Goal: Task Accomplishment & Management: Complete application form

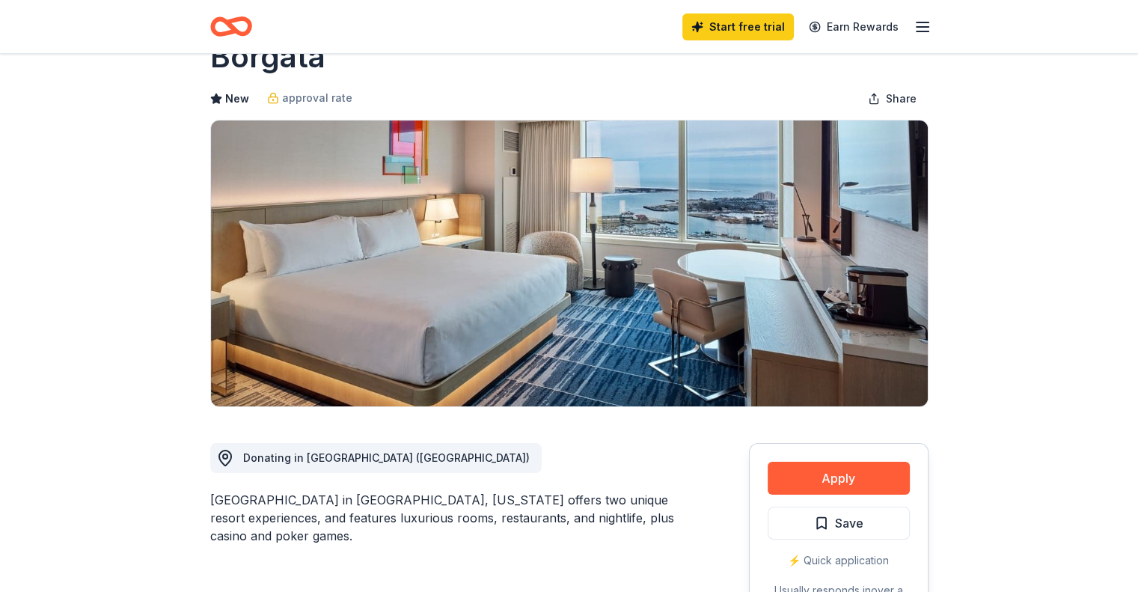
scroll to position [75, 0]
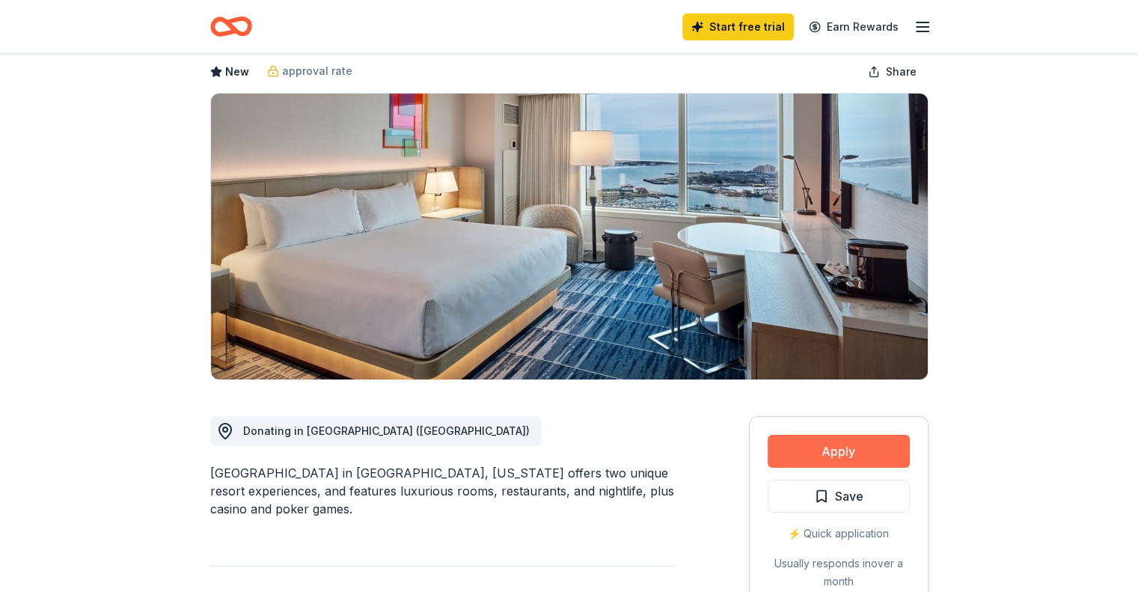
click at [843, 461] on button "Apply" at bounding box center [839, 451] width 142 height 33
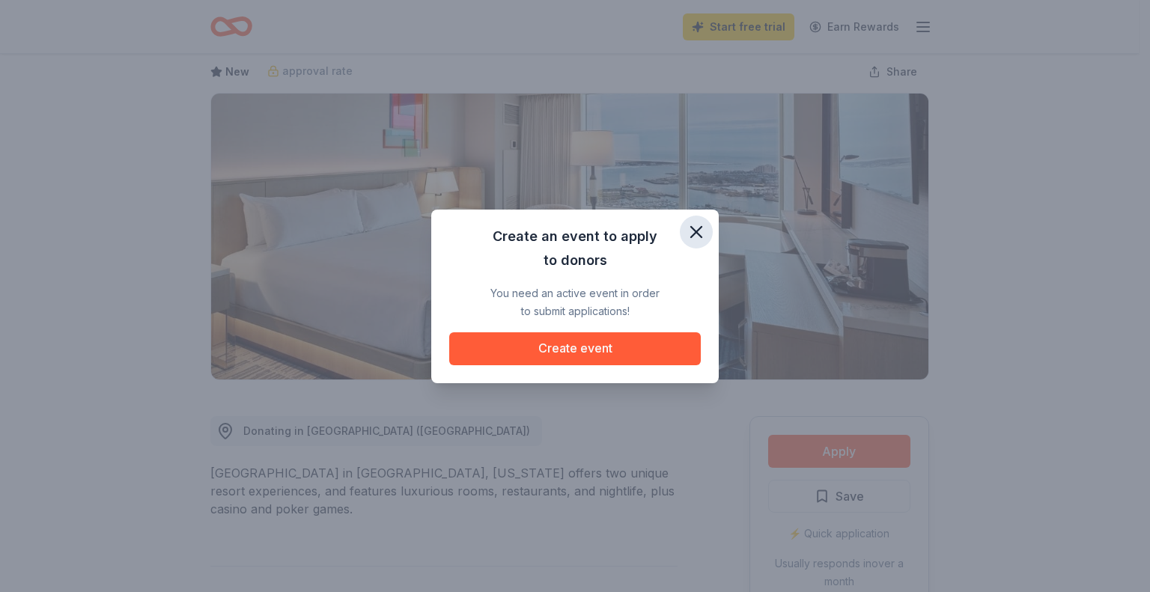
click at [698, 223] on icon "button" at bounding box center [696, 232] width 21 height 21
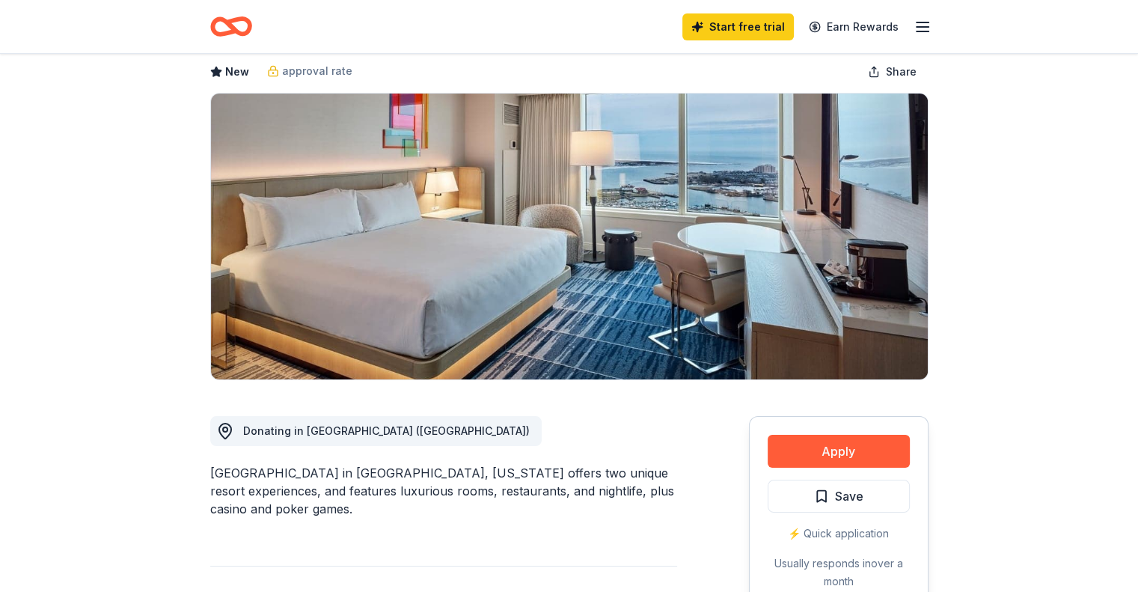
scroll to position [0, 0]
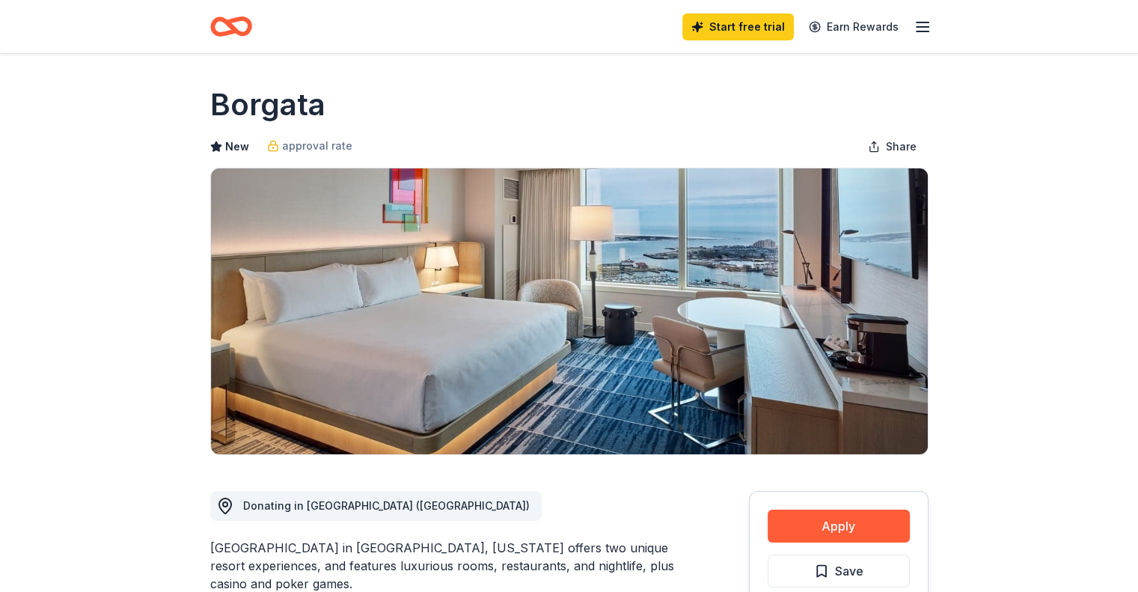
click at [915, 31] on icon "button" at bounding box center [923, 27] width 18 height 18
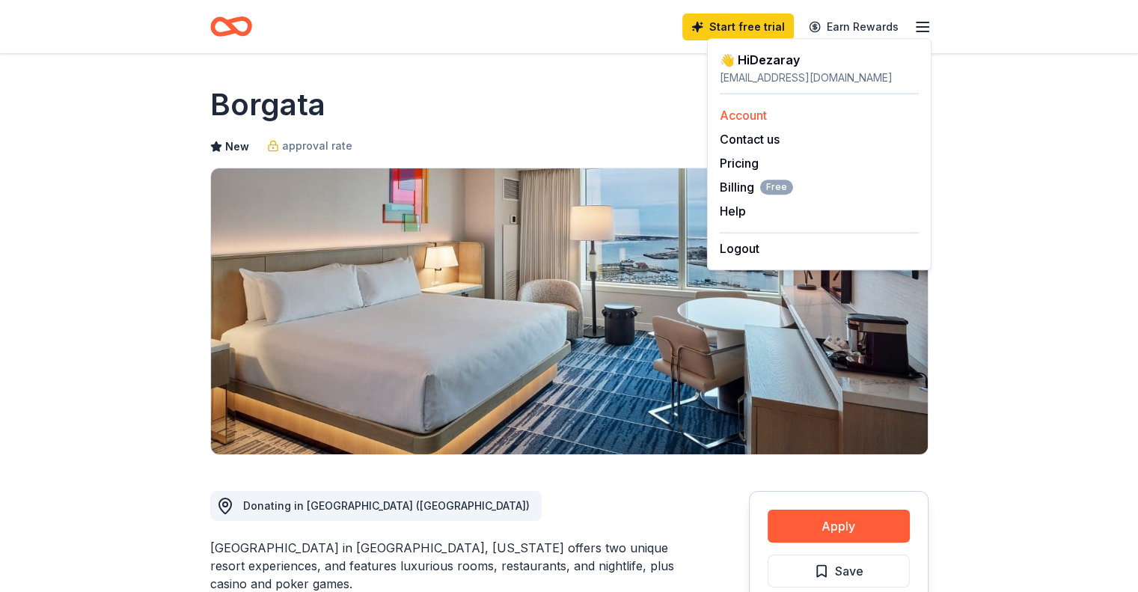
click at [746, 109] on link "Account" at bounding box center [743, 115] width 47 height 15
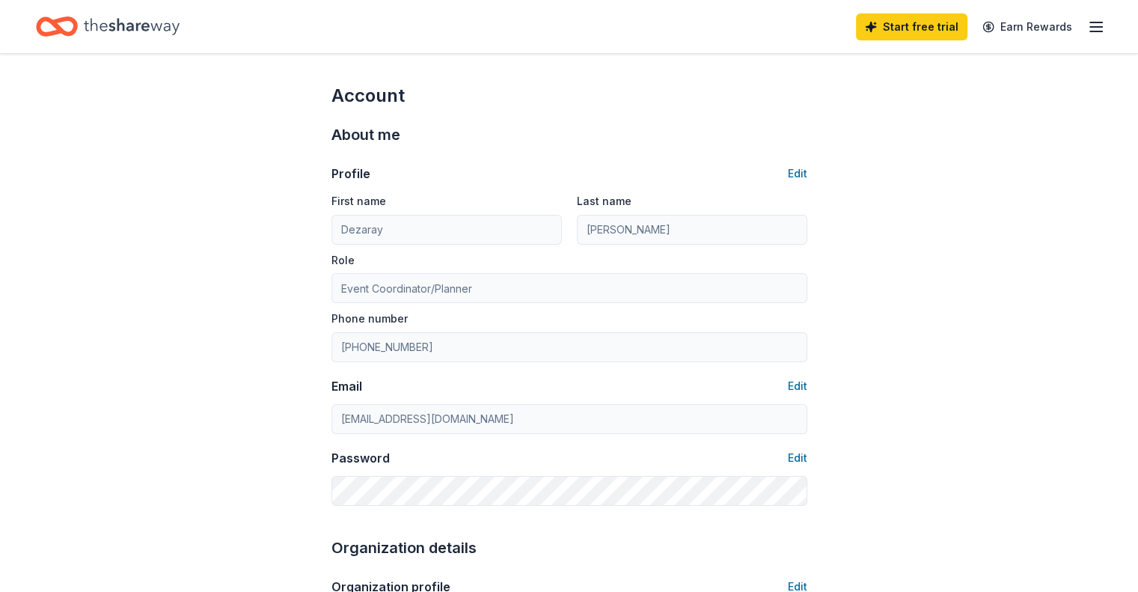
click at [1081, 30] on div "Start free trial Earn Rewards" at bounding box center [569, 26] width 1138 height 53
click at [1087, 24] on icon "button" at bounding box center [1096, 27] width 18 height 18
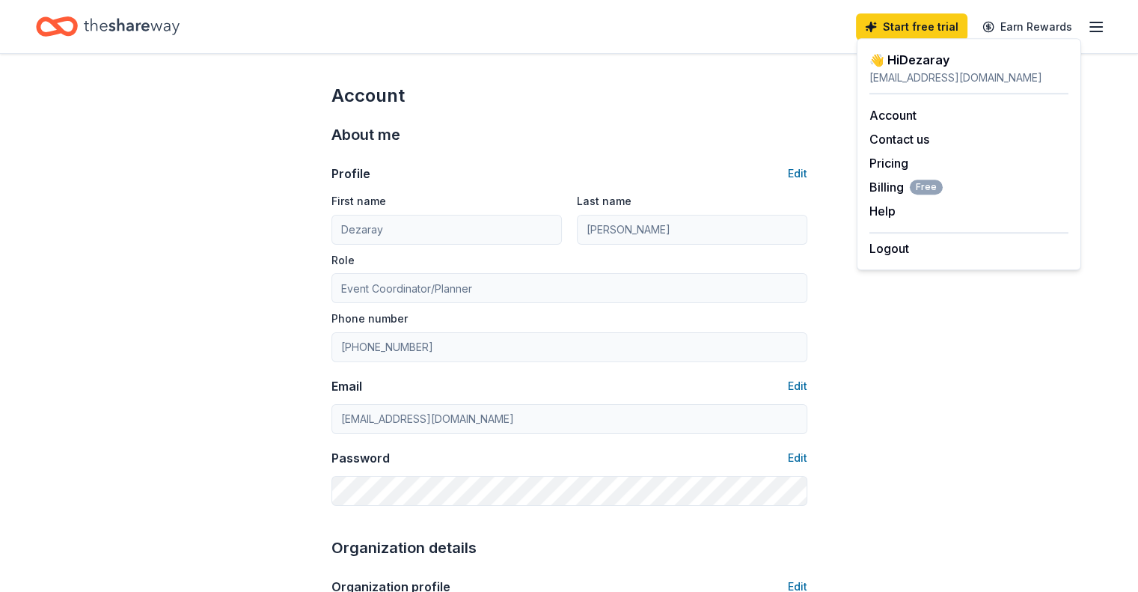
click at [922, 65] on div "👋 Hi Dezaray" at bounding box center [969, 60] width 199 height 18
click at [891, 118] on link "Account" at bounding box center [893, 115] width 47 height 15
click at [892, 184] on span "Billing Free" at bounding box center [906, 187] width 73 height 18
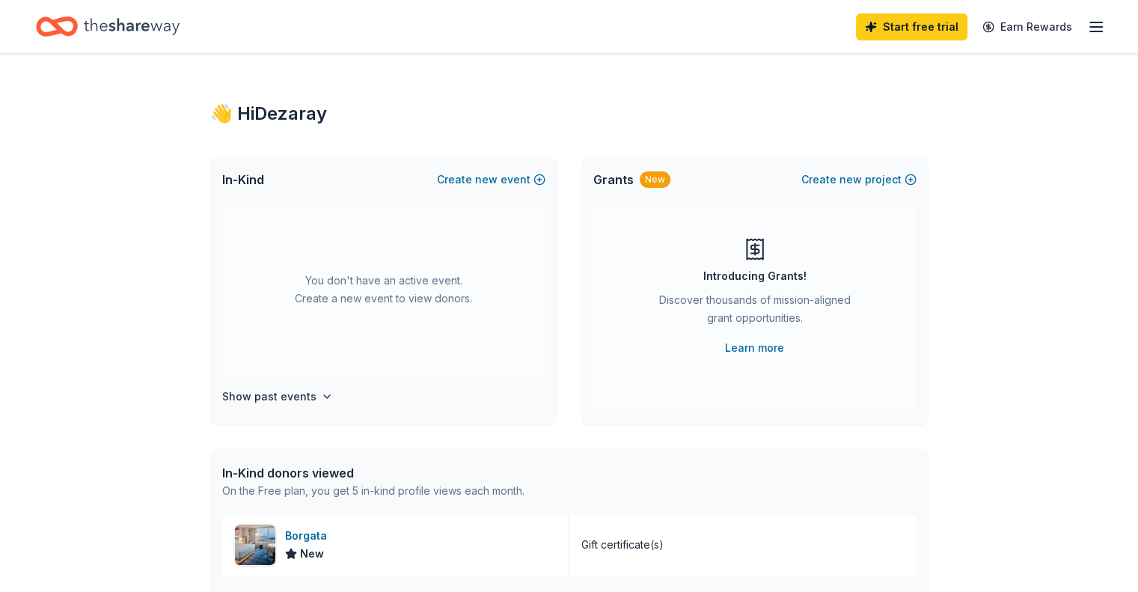
click at [263, 385] on div "You don't have an active event. Create a new event to view donors. Show past ev…" at bounding box center [383, 315] width 347 height 222
click at [263, 394] on h4 "Show past events" at bounding box center [269, 397] width 94 height 18
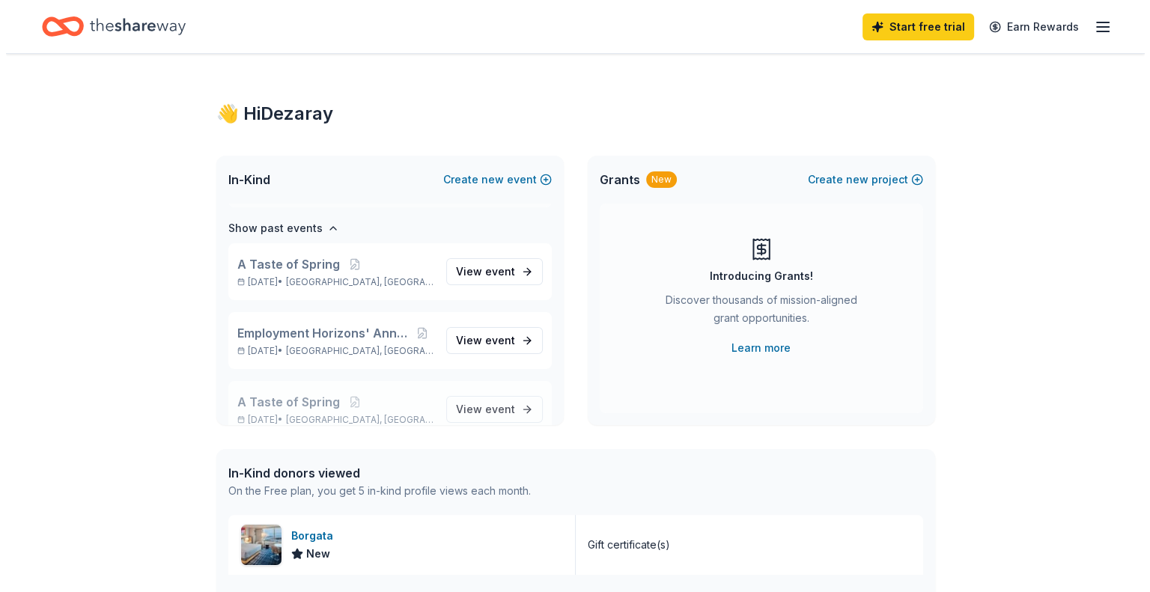
scroll to position [172, 0]
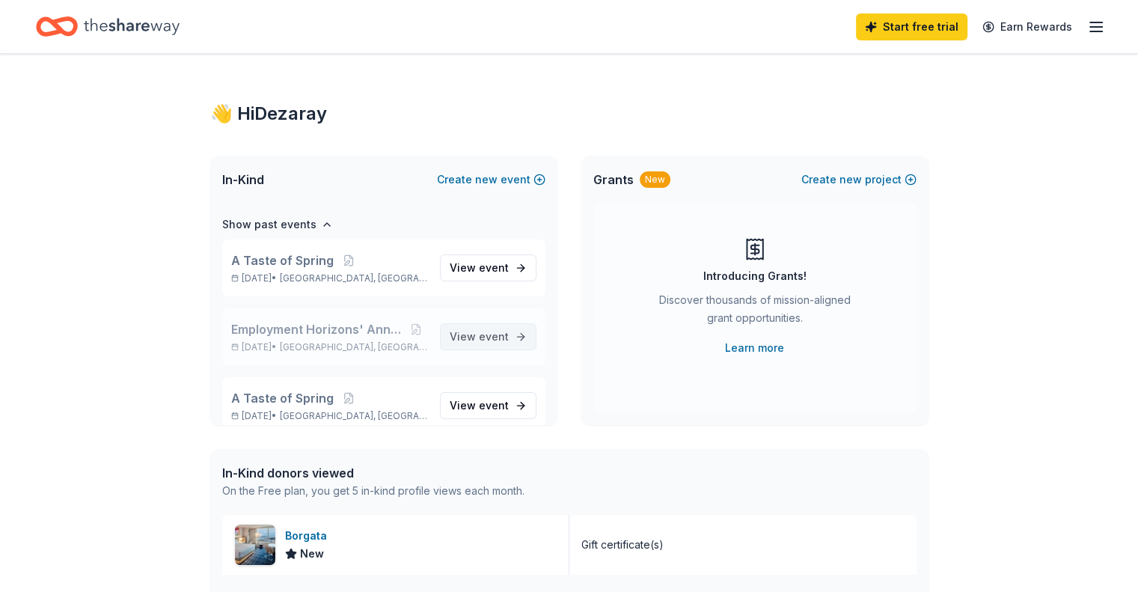
click at [452, 332] on span "View event" at bounding box center [479, 337] width 59 height 18
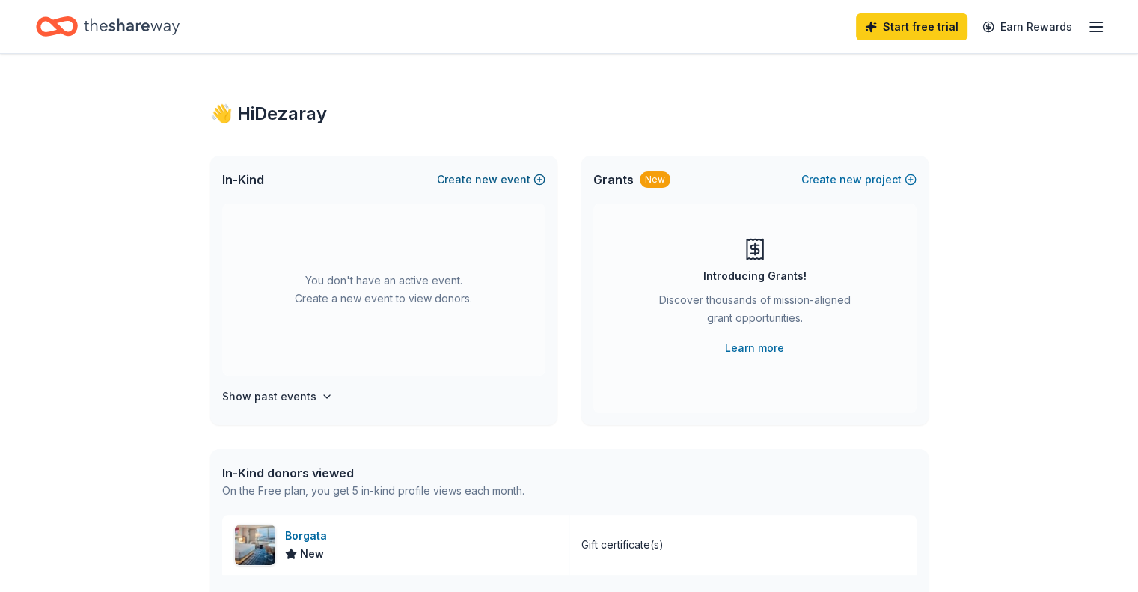
click at [482, 181] on span "new" at bounding box center [486, 180] width 22 height 18
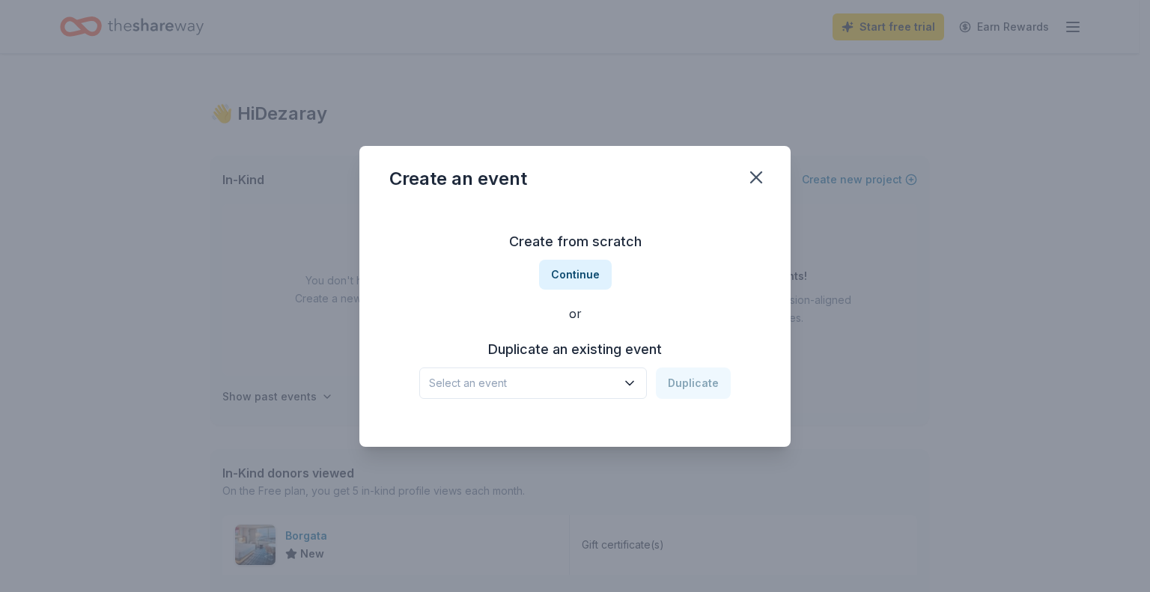
click at [620, 379] on button "Select an event" at bounding box center [533, 382] width 228 height 31
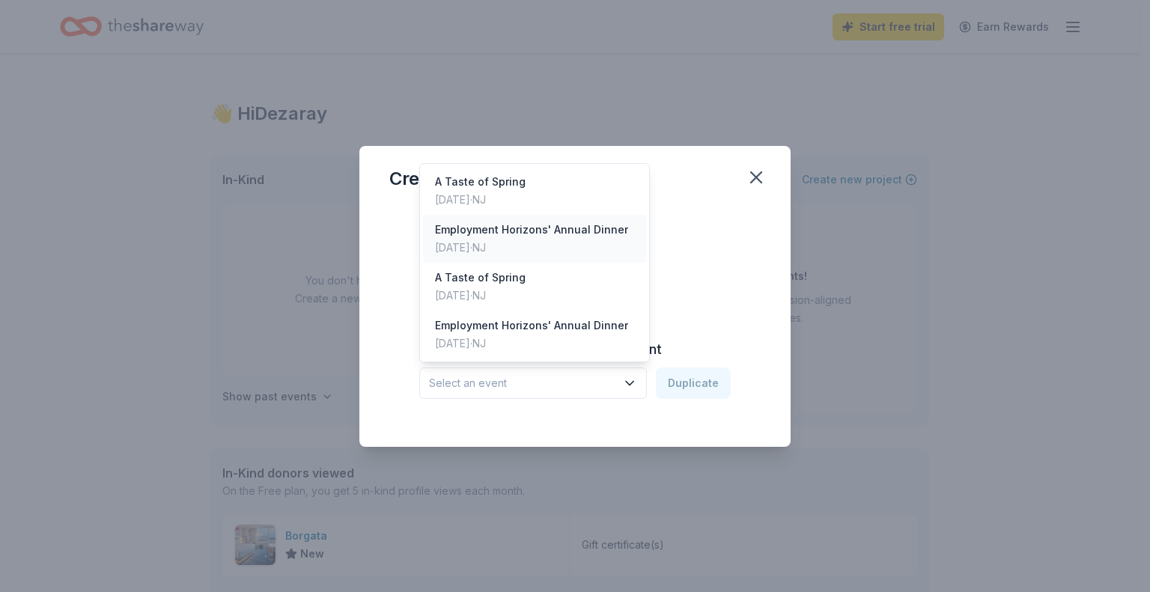
click at [542, 241] on div "[DATE] · [GEOGRAPHIC_DATA]" at bounding box center [531, 248] width 193 height 18
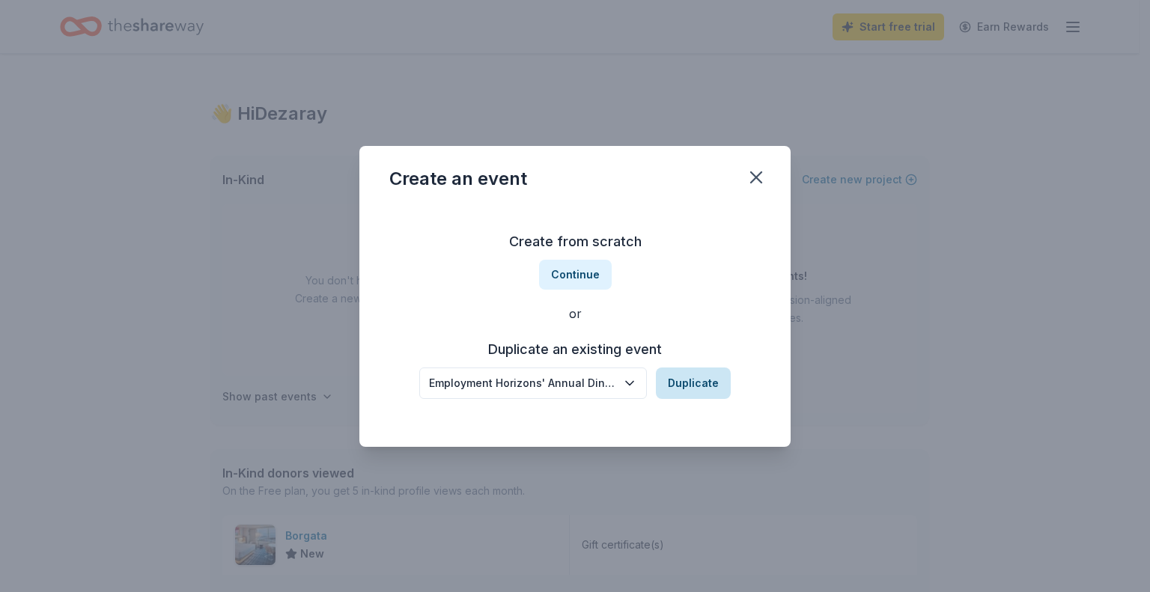
click at [677, 385] on button "Duplicate" at bounding box center [693, 382] width 75 height 31
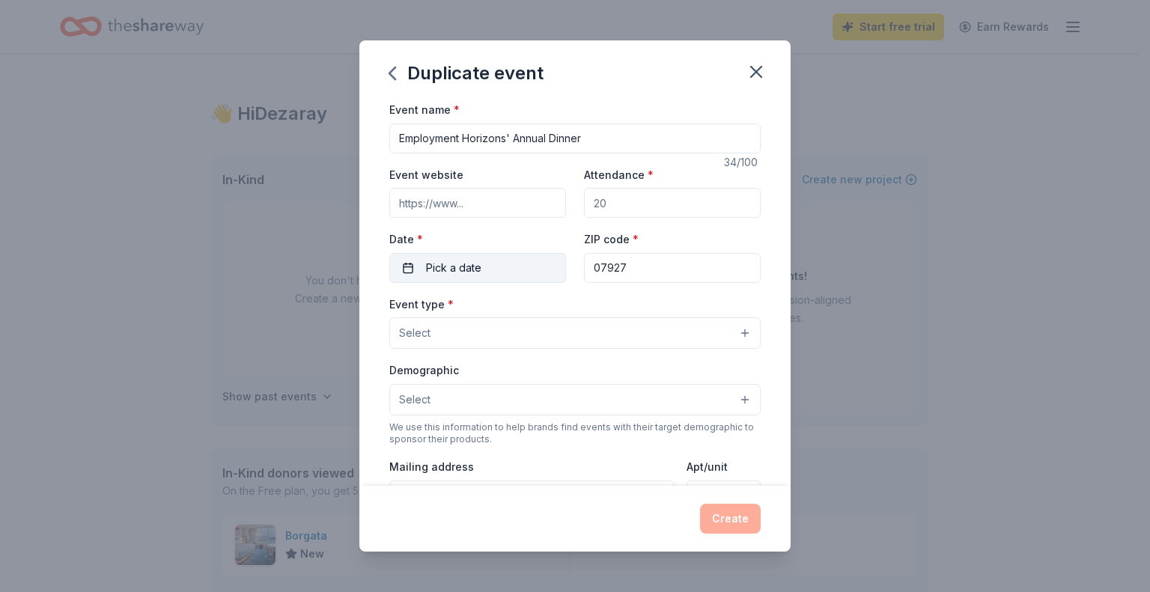
click at [467, 269] on span "Pick a date" at bounding box center [453, 268] width 55 height 18
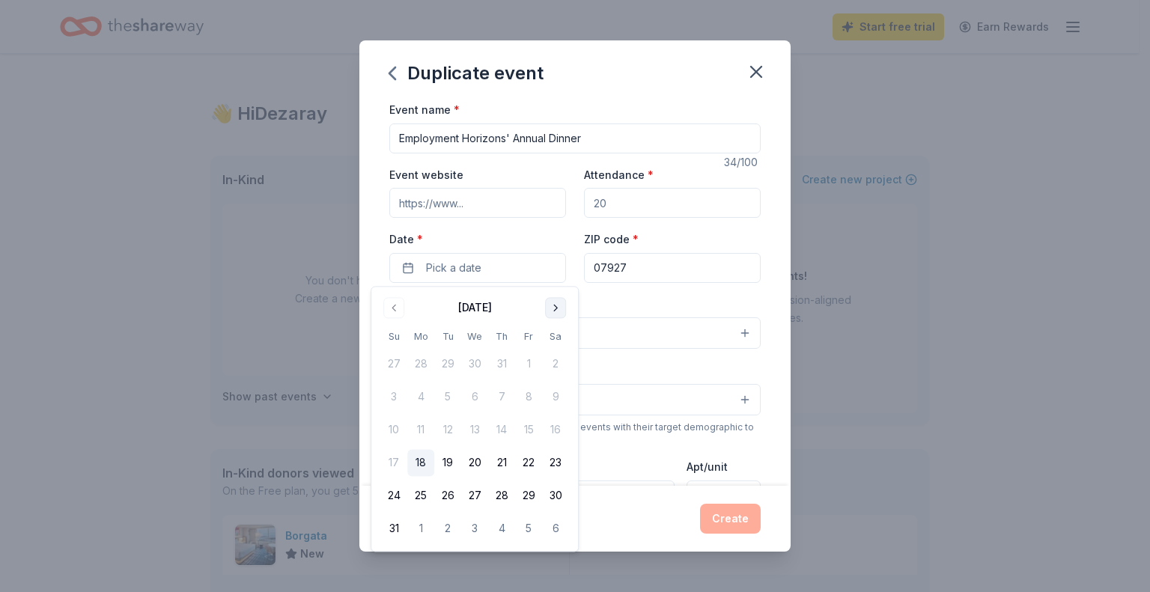
click at [548, 308] on button "Go to next month" at bounding box center [555, 307] width 21 height 21
click at [502, 397] on button "9" at bounding box center [501, 397] width 27 height 27
click at [591, 304] on div "Event type * Select" at bounding box center [574, 322] width 371 height 55
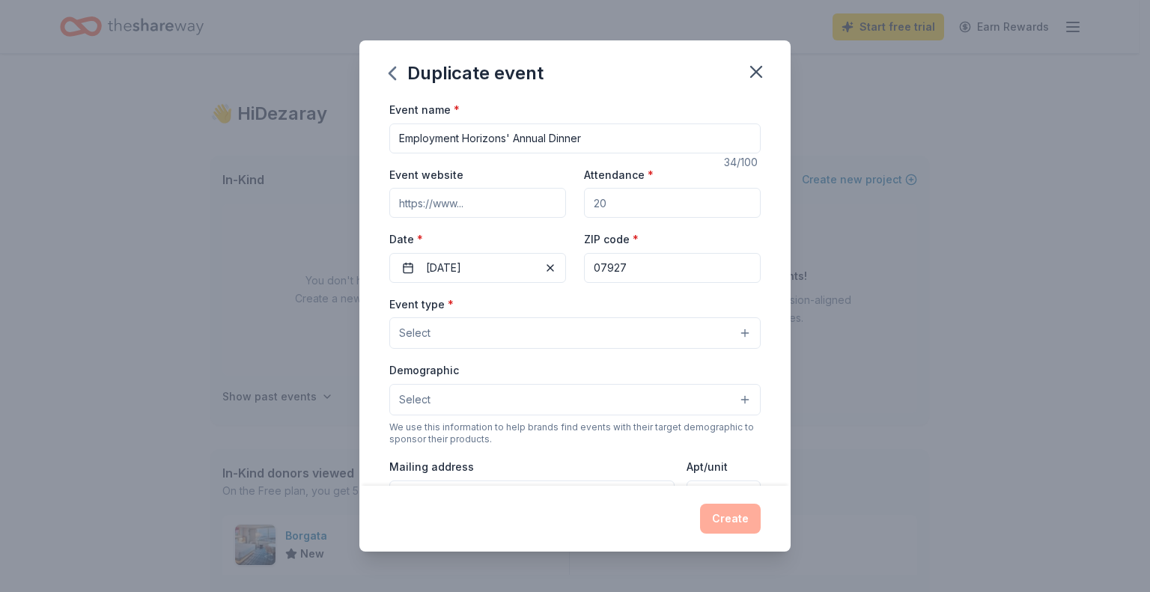
click at [460, 329] on button "Select" at bounding box center [574, 332] width 371 height 31
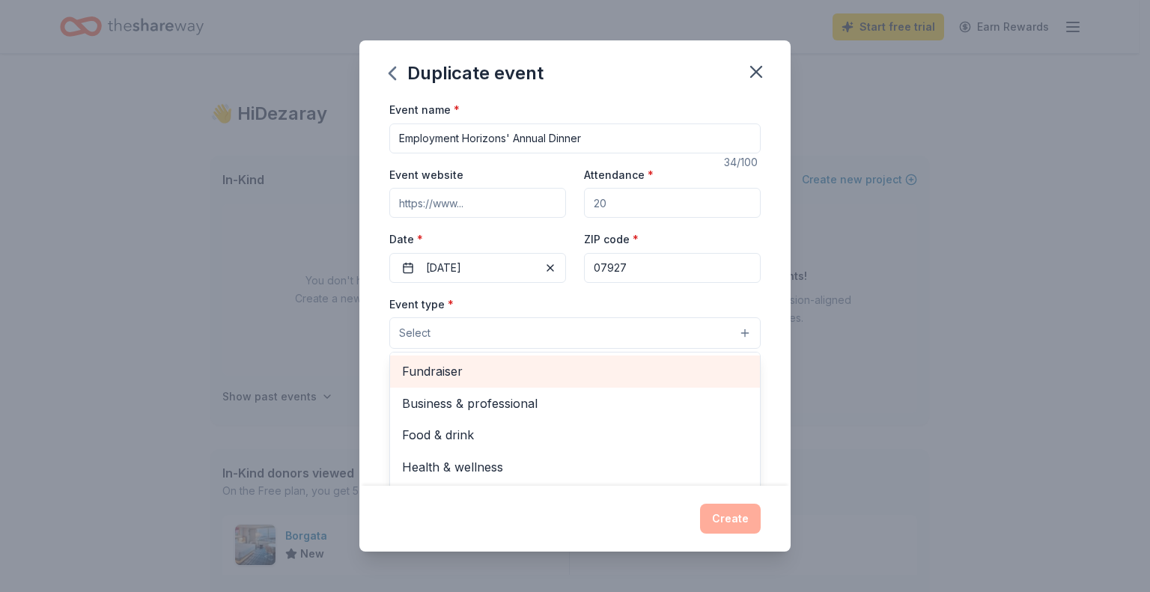
click at [475, 372] on span "Fundraiser" at bounding box center [575, 370] width 346 height 19
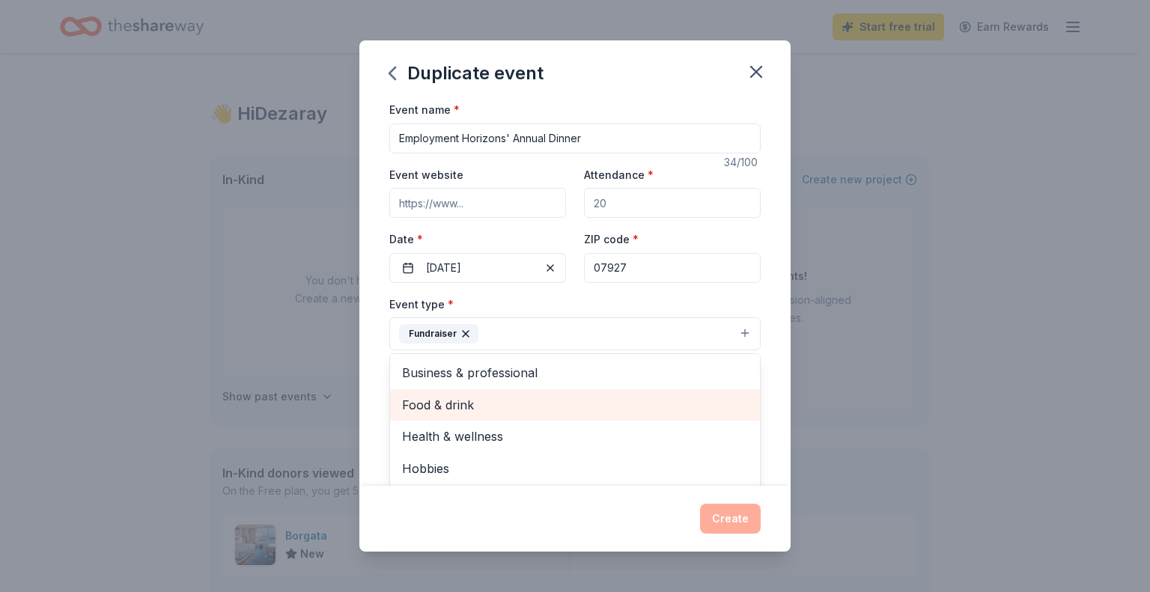
click at [500, 409] on span "Food & drink" at bounding box center [575, 404] width 346 height 19
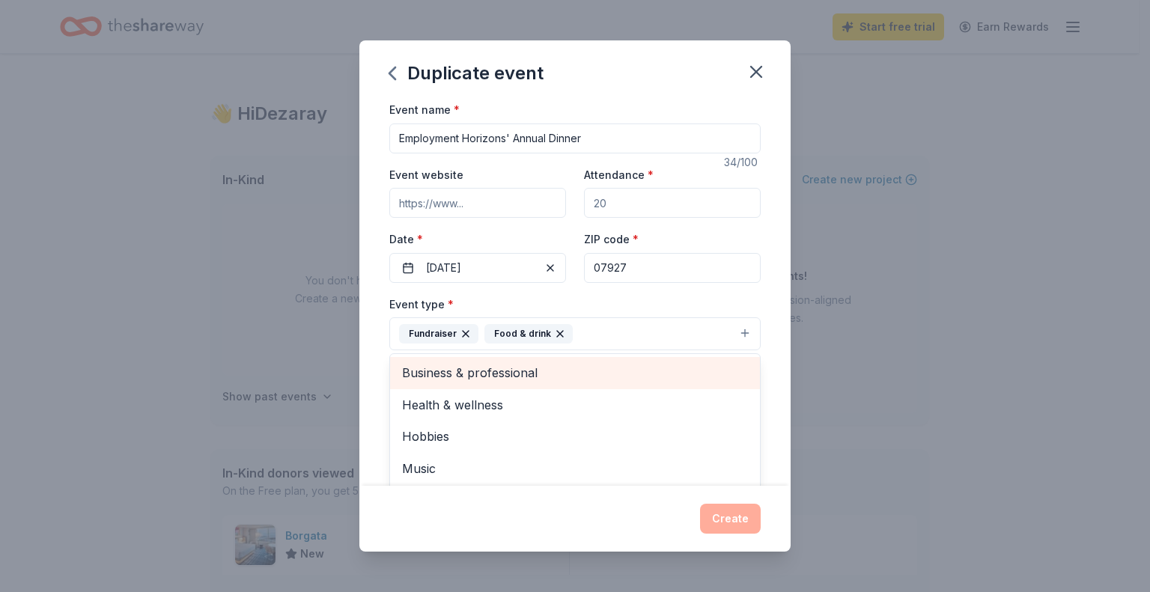
click at [517, 378] on span "Business & professional" at bounding box center [575, 372] width 346 height 19
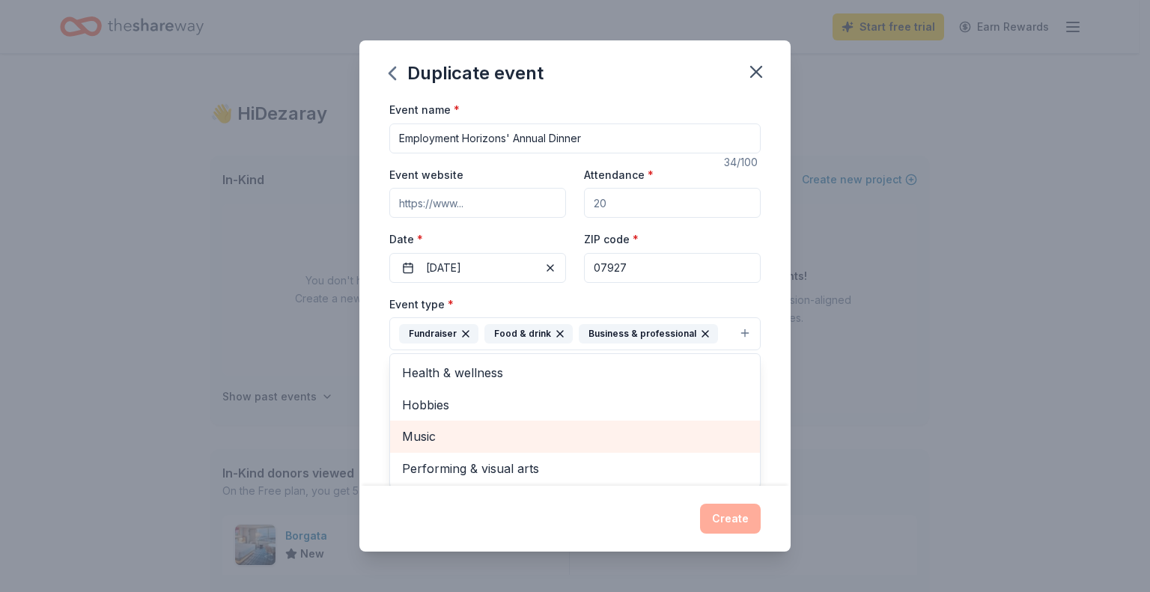
scroll to position [75, 0]
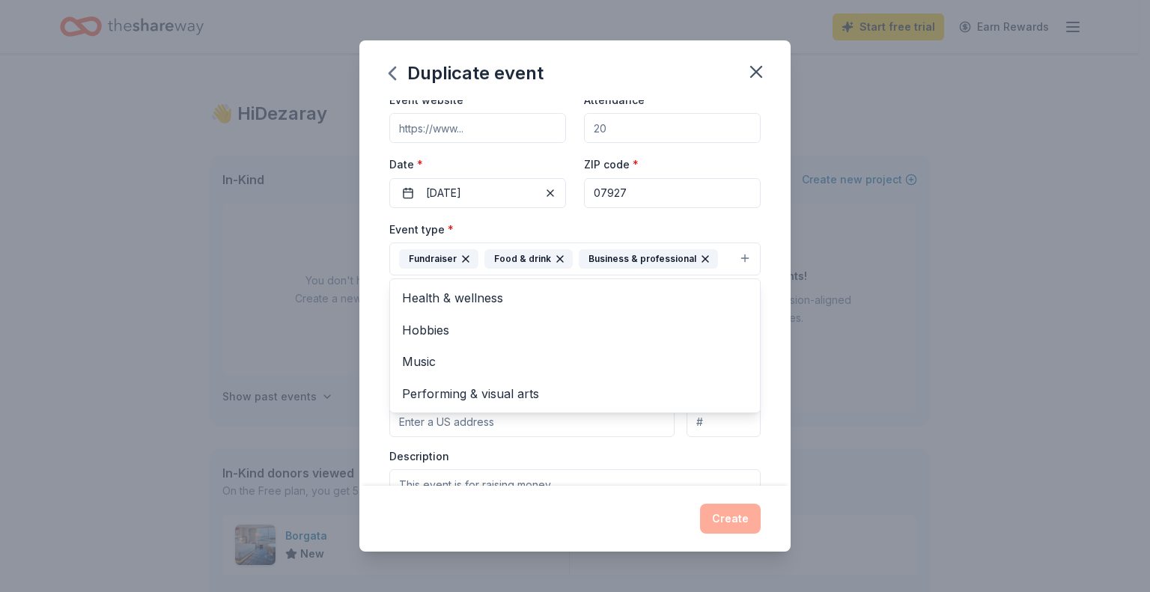
click at [529, 500] on div "Duplicate event Event name * Employment Horizons' Annual Dinner 34 /100 Event w…" at bounding box center [574, 295] width 431 height 511
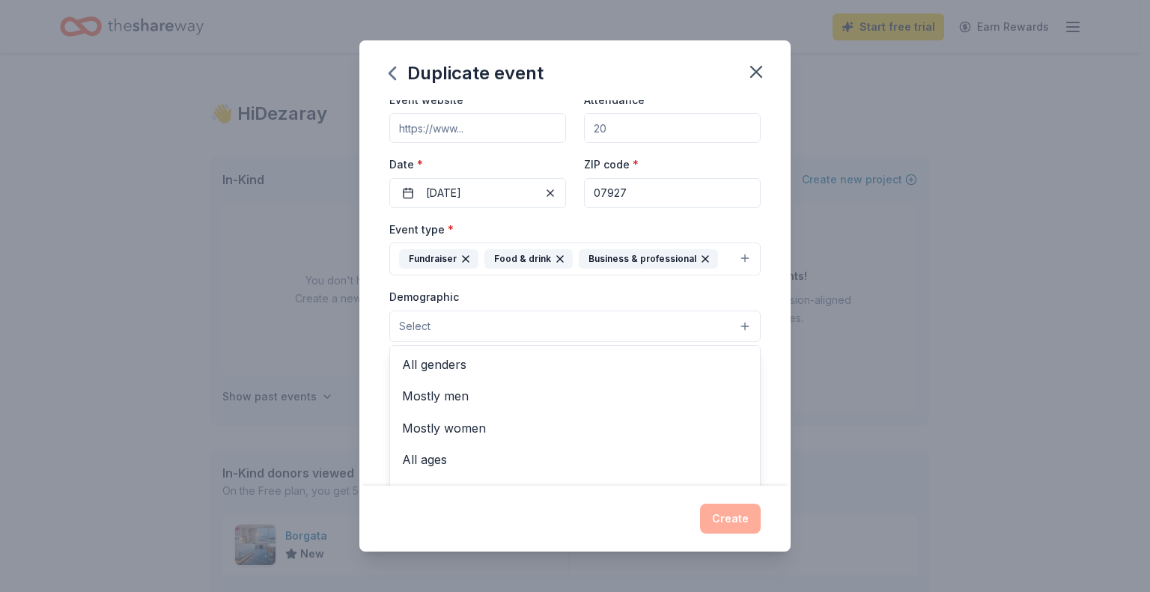
click at [454, 335] on button "Select" at bounding box center [574, 326] width 371 height 31
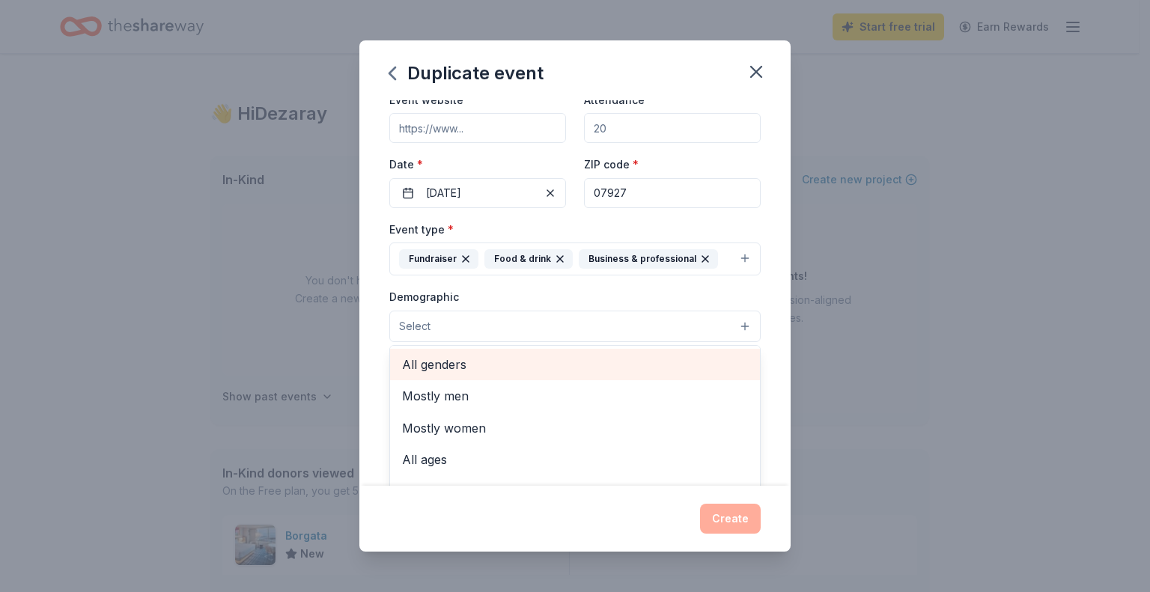
click at [466, 366] on span "All genders" at bounding box center [575, 364] width 346 height 19
click at [474, 373] on span "Mostly men" at bounding box center [575, 365] width 346 height 19
click at [476, 369] on span "Mostly women" at bounding box center [575, 365] width 346 height 19
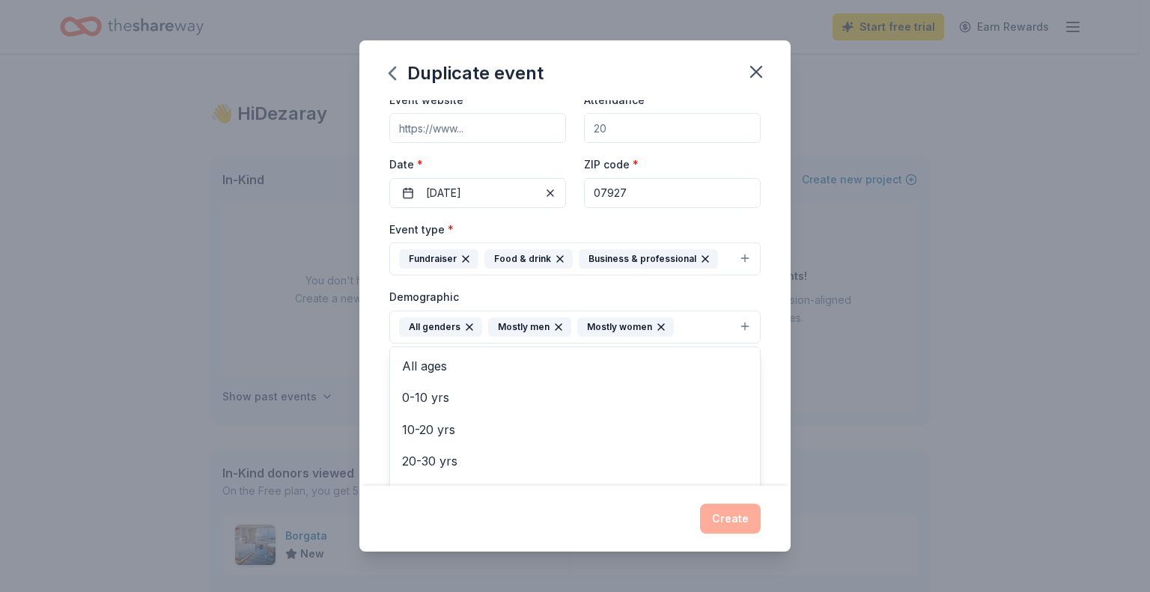
click at [528, 520] on div "Duplicate event Event name * Employment Horizons' Annual Dinner 34 /100 Event w…" at bounding box center [574, 295] width 431 height 511
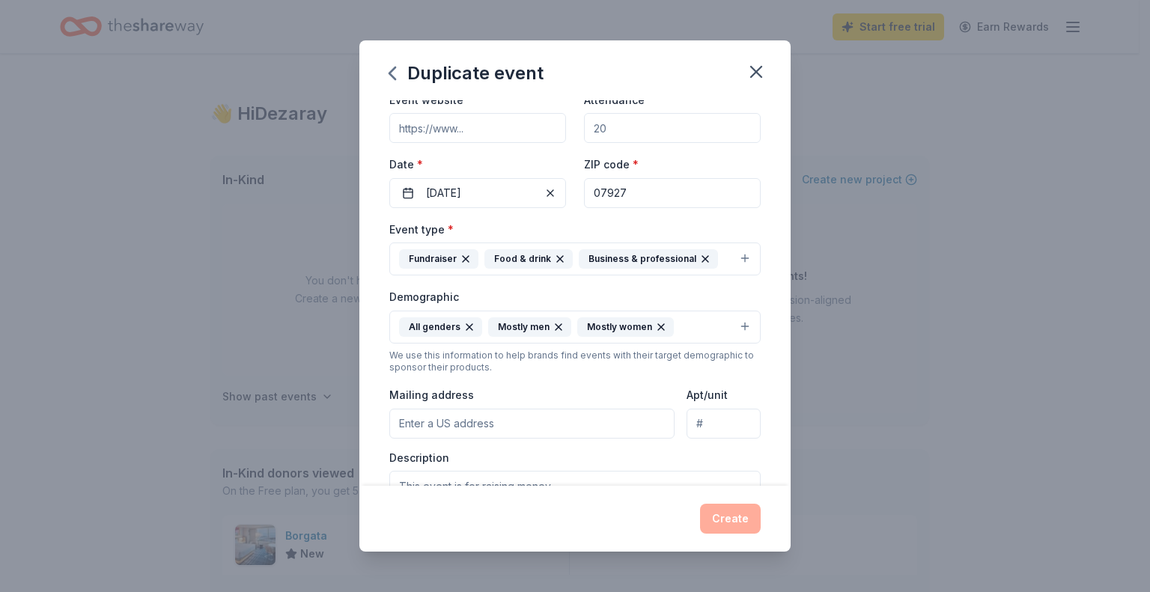
click at [509, 425] on input "Mailing address" at bounding box center [531, 424] width 285 height 30
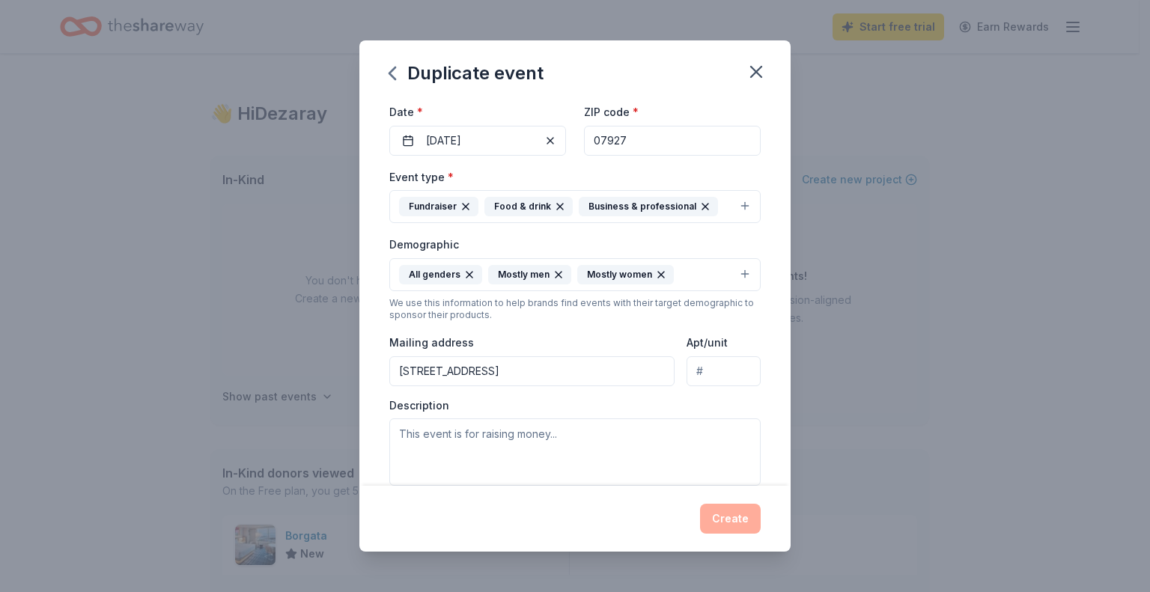
scroll to position [225, 0]
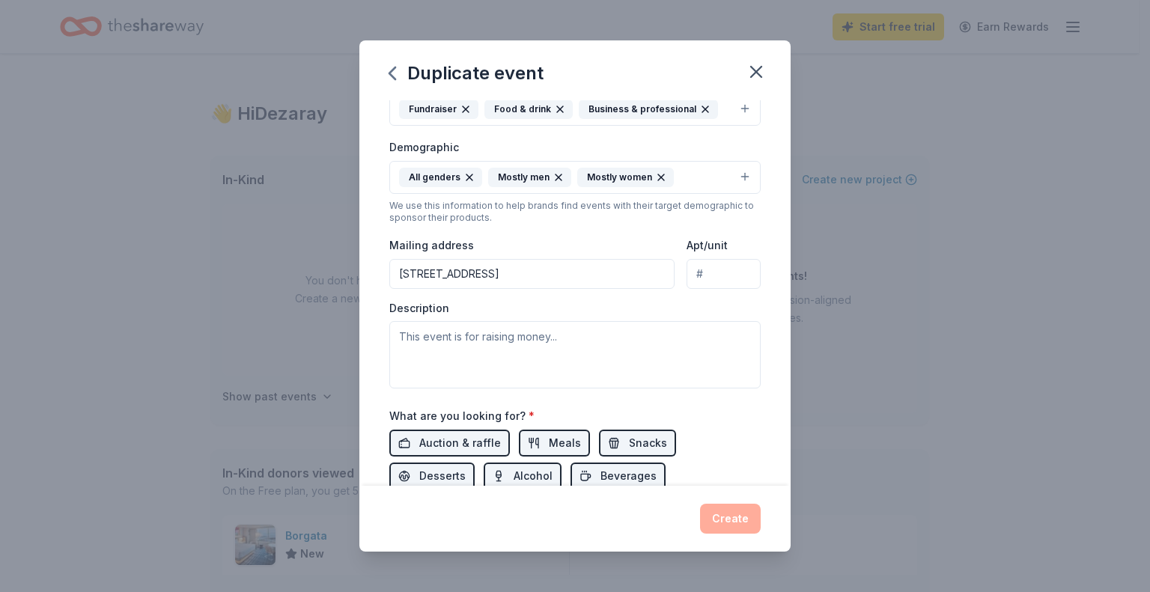
type input "10 Ridgedale Avenue, Hanover, NJ, 07927"
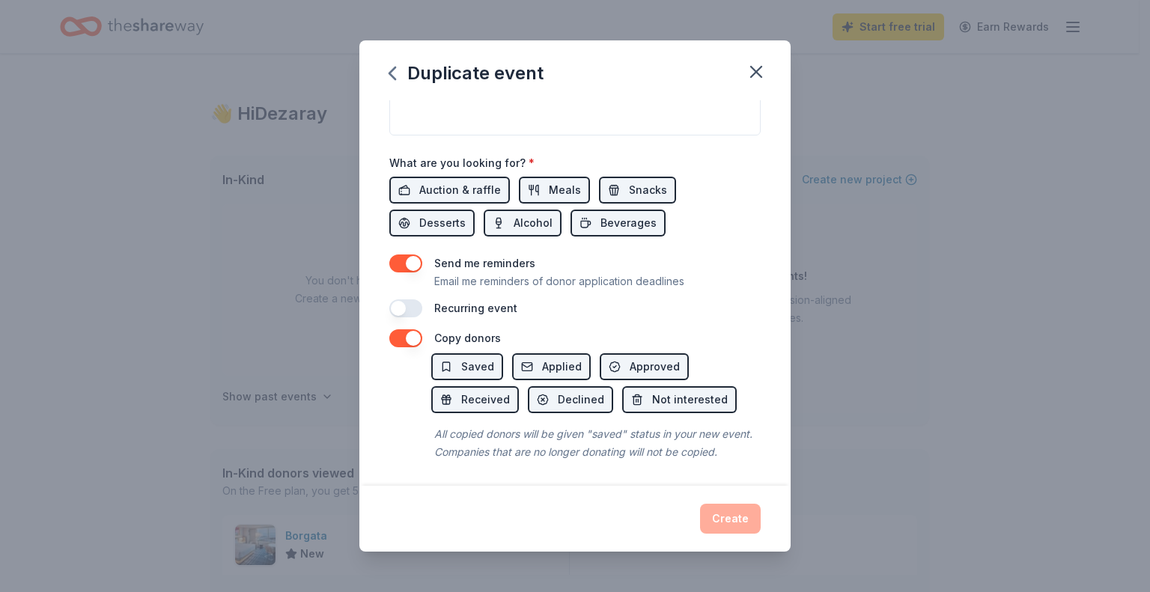
scroll to position [496, 0]
click at [727, 513] on div "Create" at bounding box center [574, 519] width 371 height 30
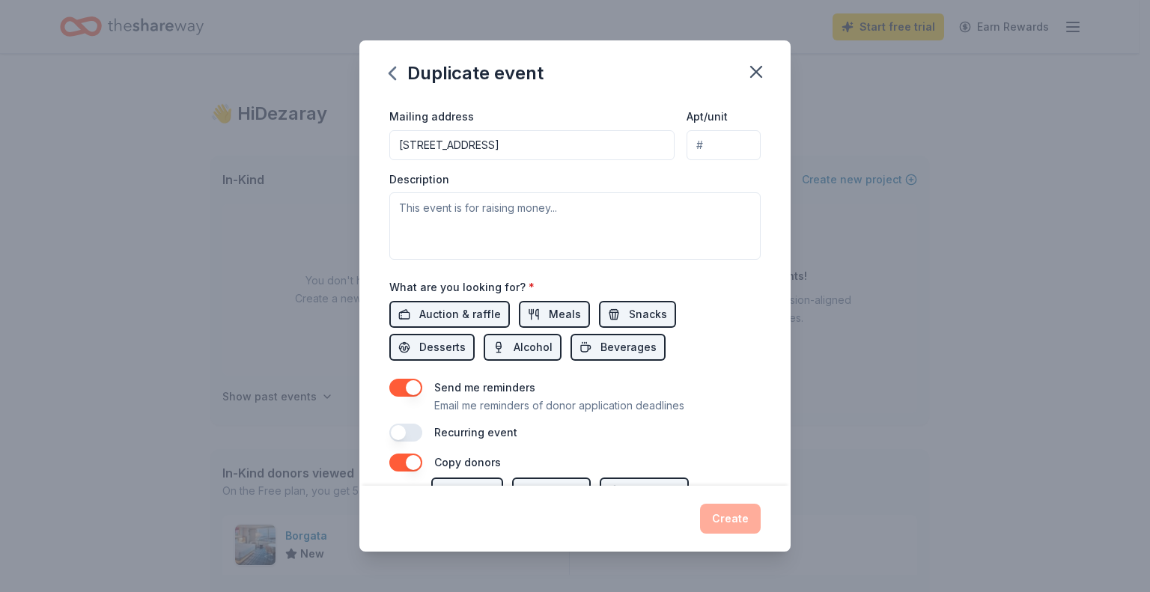
scroll to position [347, 0]
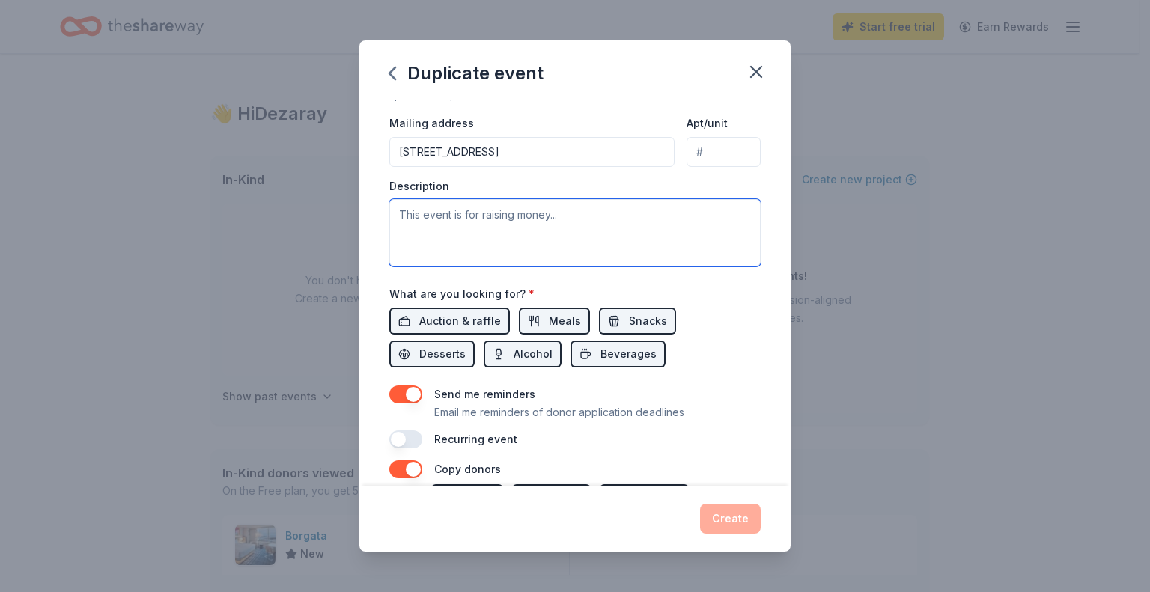
click at [439, 239] on textarea at bounding box center [574, 232] width 371 height 67
paste textarea "We are so excited to announce that Employment Horizons will be celebrating our …"
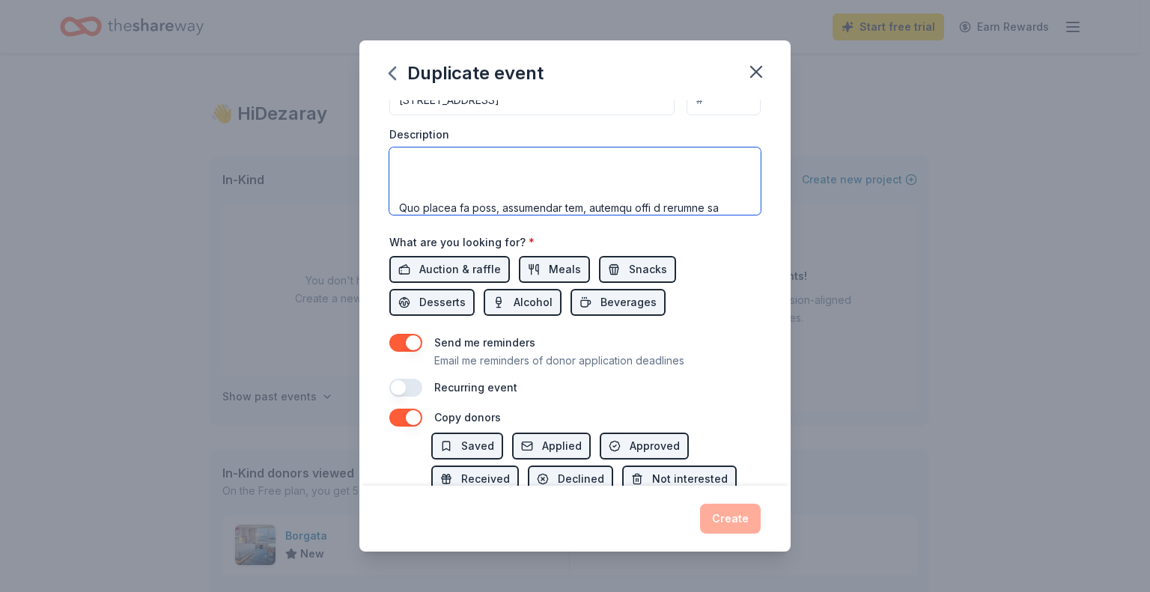
scroll to position [421, 0]
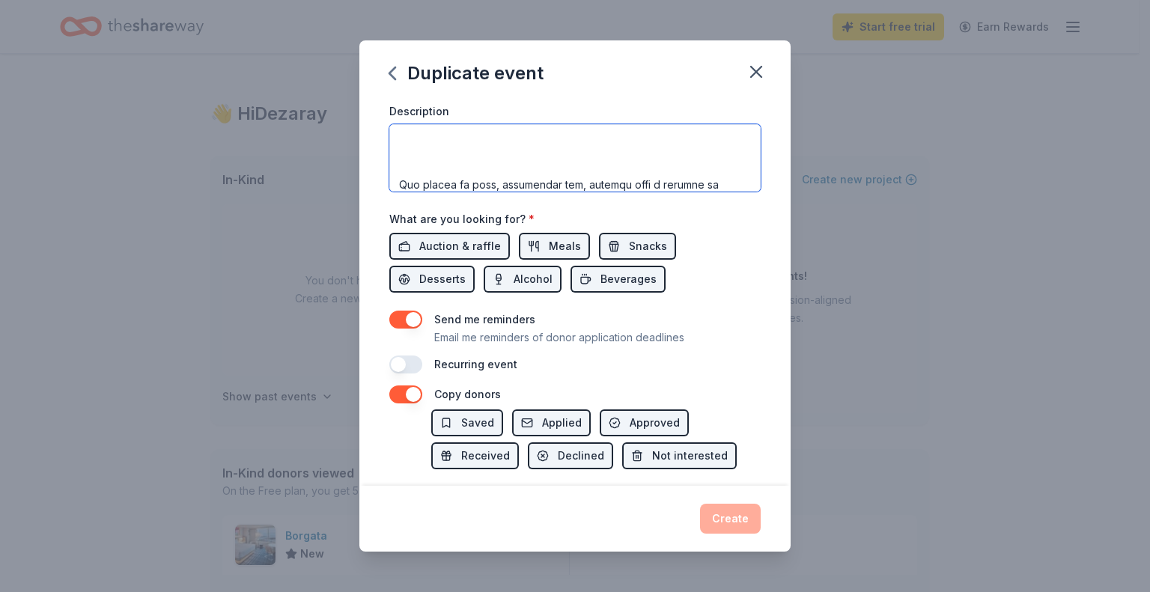
type textarea "We are so excited to announce that Employment Horizons will be celebrating our …"
click at [636, 356] on div "Recurring event" at bounding box center [574, 365] width 371 height 18
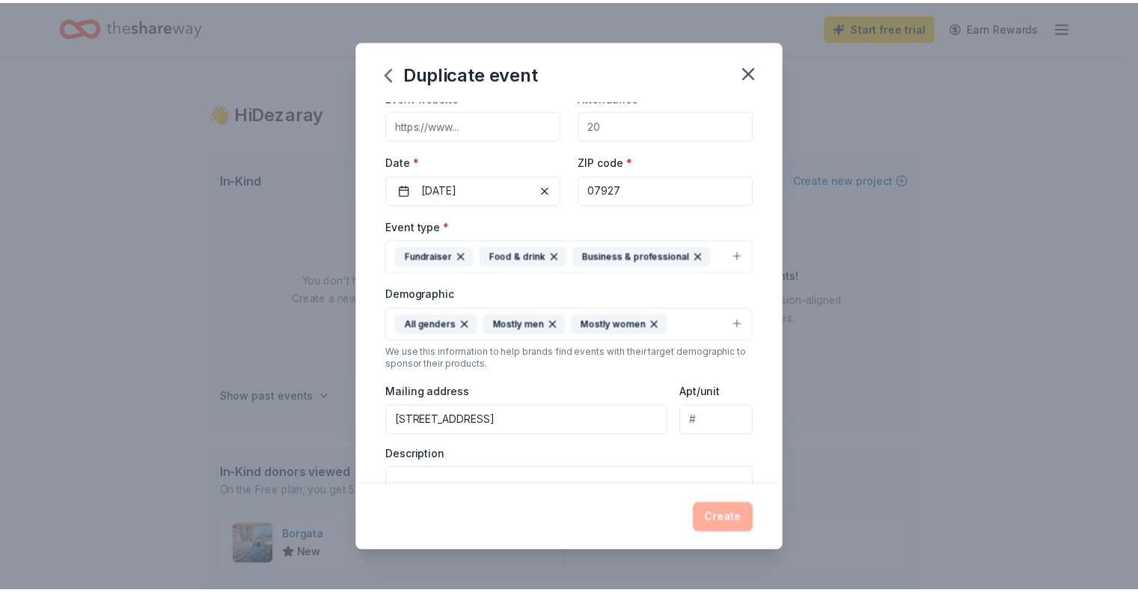
scroll to position [0, 0]
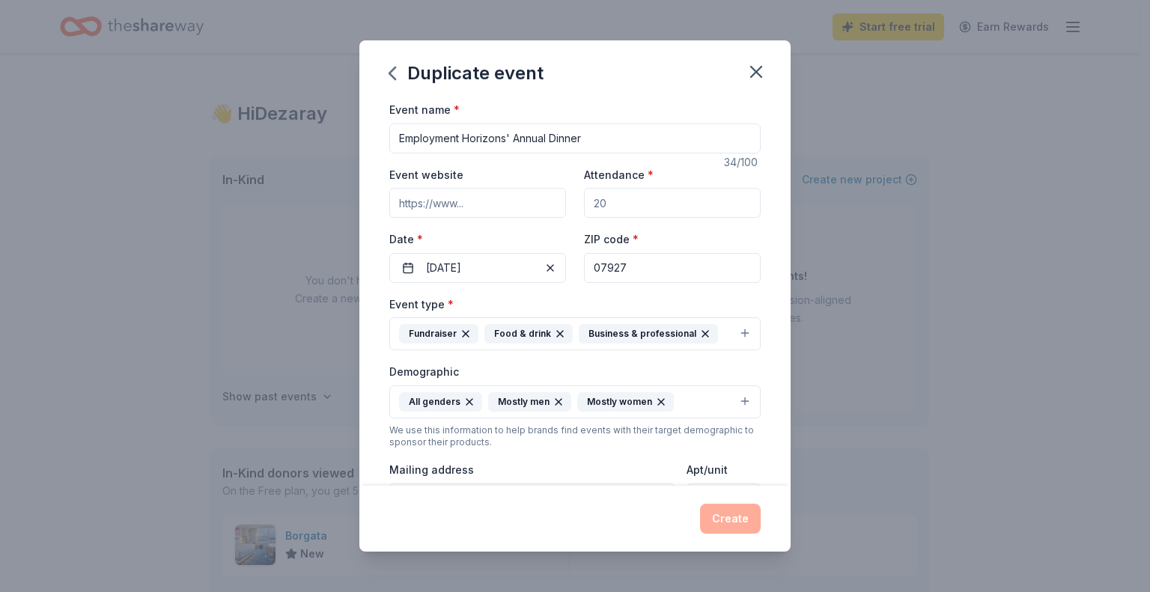
click at [455, 206] on input "Event website" at bounding box center [477, 203] width 177 height 30
click at [398, 206] on input "www.ehorizons.org" at bounding box center [477, 203] width 177 height 30
type input "https://www.ehorizons.org"
click at [623, 201] on input "Attendance *" at bounding box center [672, 203] width 177 height 30
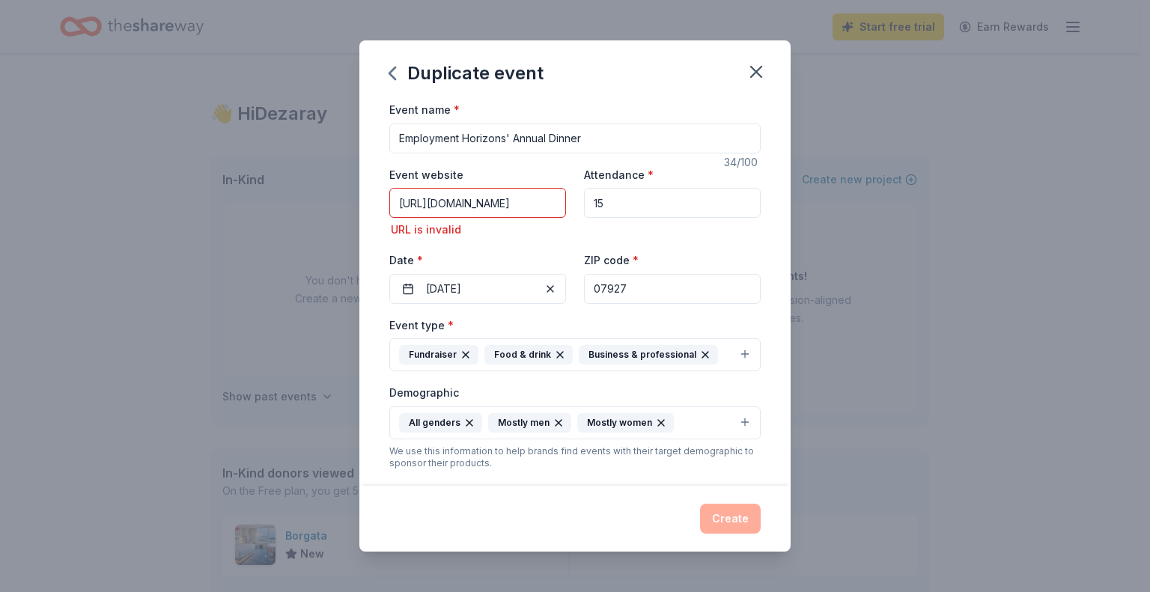
type input "1"
type input "200"
click at [436, 207] on input "https://www.ehorizons.org" at bounding box center [477, 203] width 177 height 30
drag, startPoint x: 438, startPoint y: 206, endPoint x: 341, endPoint y: 216, distance: 97.1
click at [345, 217] on div "Duplicate event Event name * Employment Horizons' Annual Dinner 34 /100 Event w…" at bounding box center [575, 296] width 1150 height 592
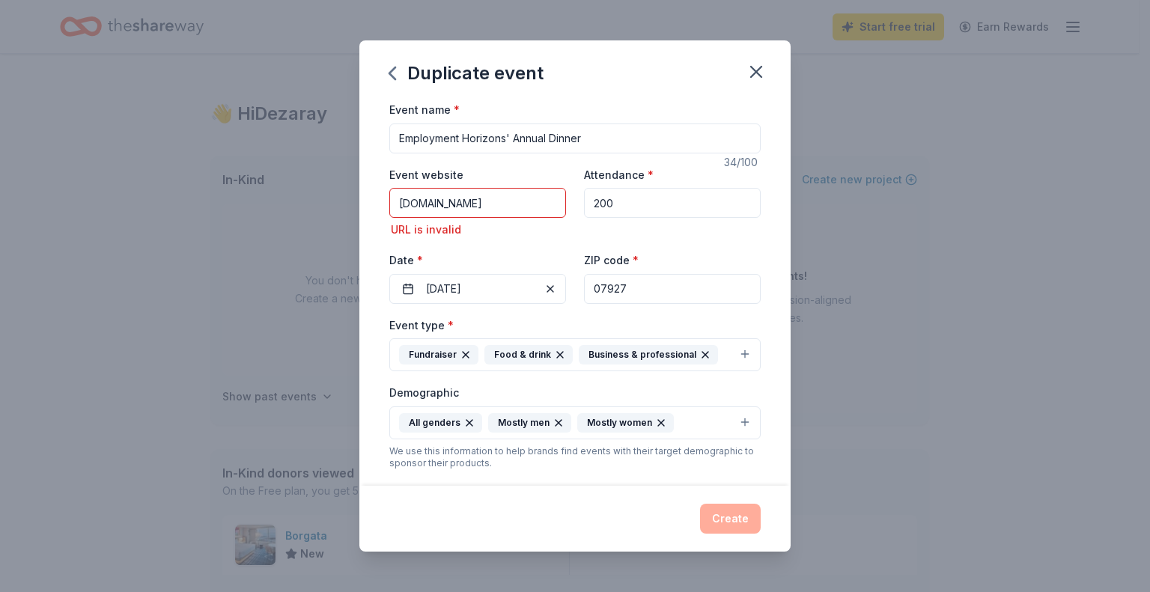
click at [510, 229] on div "URL is invalid" at bounding box center [477, 230] width 177 height 18
click at [504, 207] on input "www.ehorizons.org" at bounding box center [477, 203] width 177 height 30
type input "www.ehorizons.org"
click at [629, 237] on div "Event website www.ehorizons.org URL is invalid Attendance * 200 Date * 10/09/20…" at bounding box center [574, 234] width 371 height 138
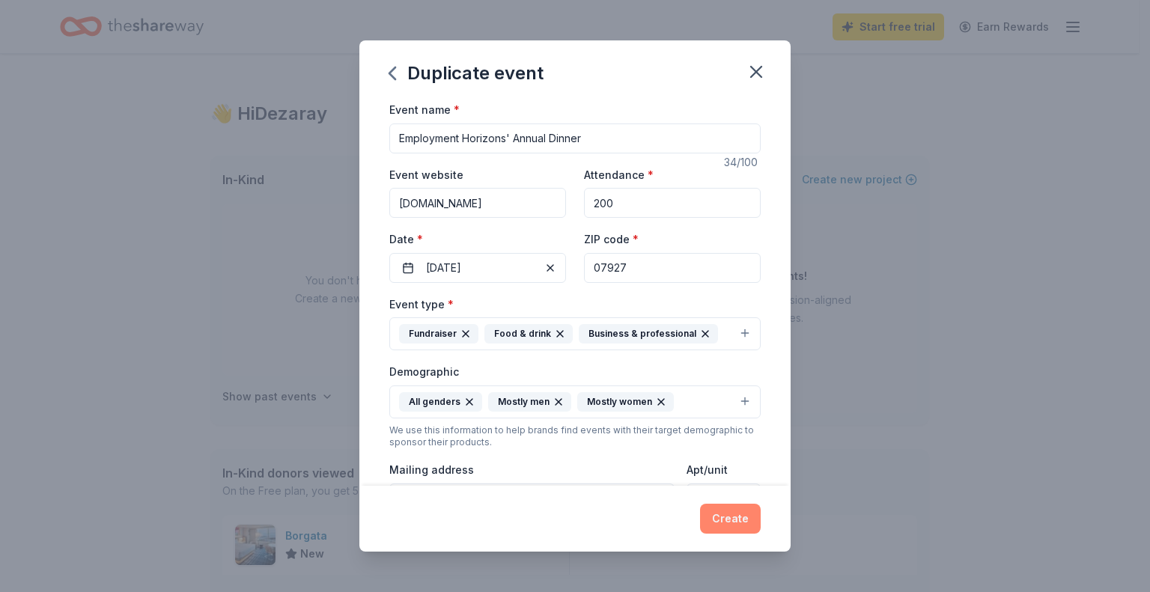
click at [726, 519] on button "Create" at bounding box center [730, 519] width 61 height 30
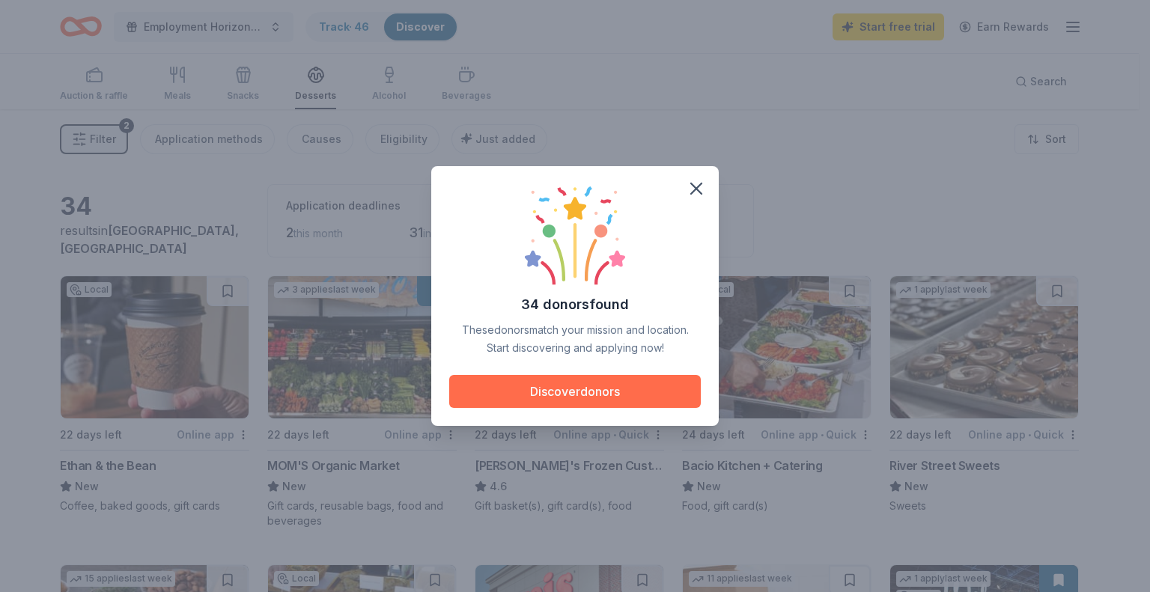
click at [597, 390] on button "Discover donors" at bounding box center [574, 391] width 251 height 33
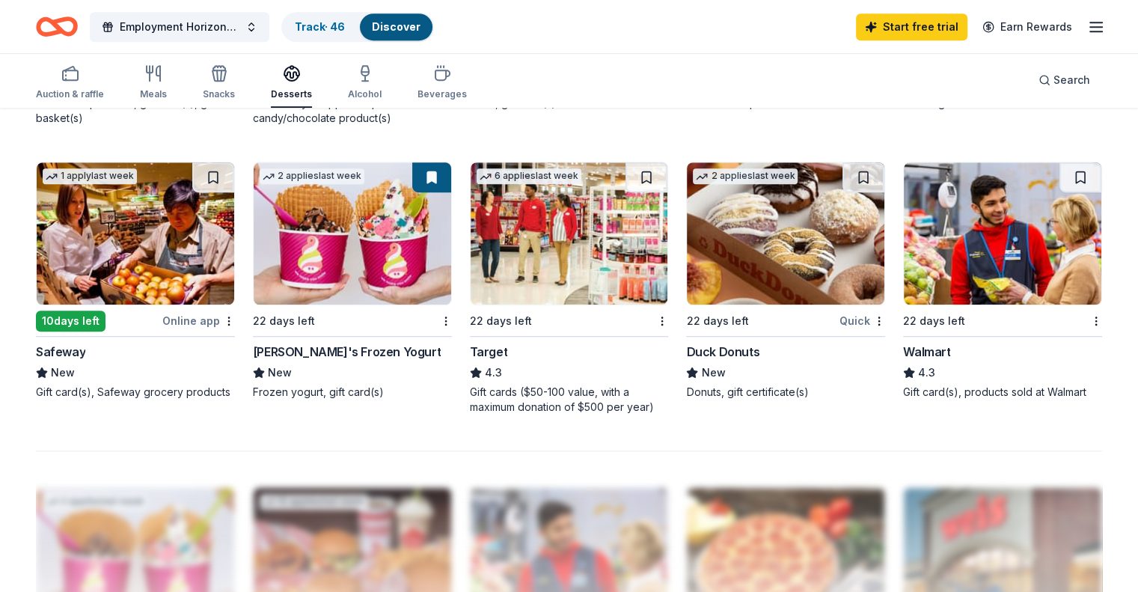
scroll to position [898, 0]
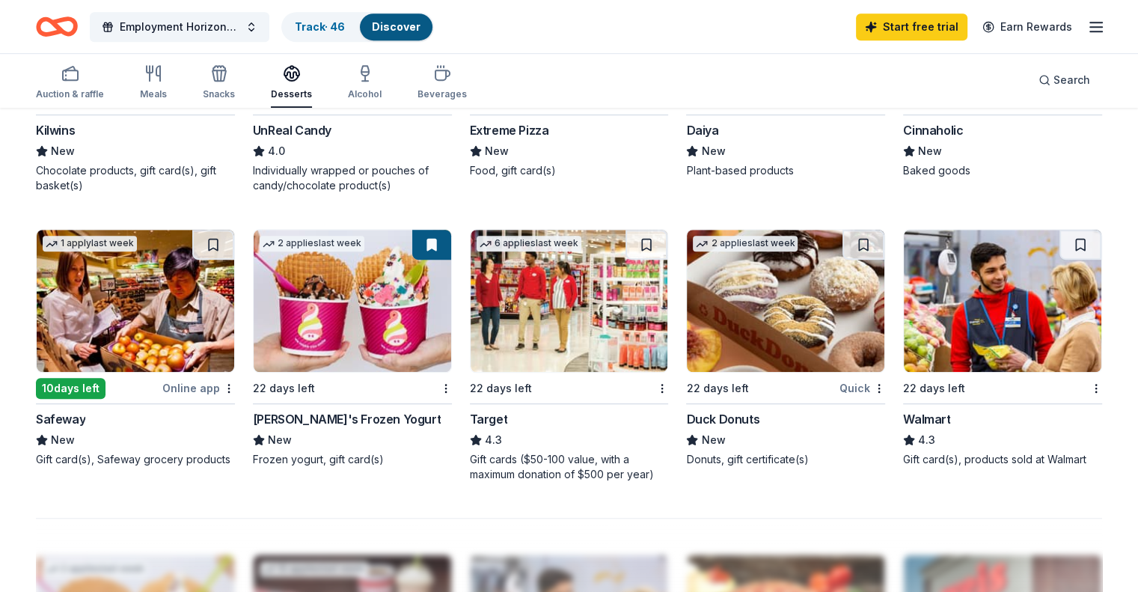
drag, startPoint x: 1027, startPoint y: 489, endPoint x: 228, endPoint y: 445, distance: 799.8
click at [228, 445] on div "34 results in Hanover, NJ Application deadlines 2 this month 31 in September 1 …" at bounding box center [569, 139] width 1067 height 1706
drag, startPoint x: 34, startPoint y: 476, endPoint x: 494, endPoint y: 397, distance: 466.2
click at [464, 388] on div "34 results in Hanover, NJ Application deadlines 2 this month 31 in September 1 …" at bounding box center [569, 164] width 1138 height 1907
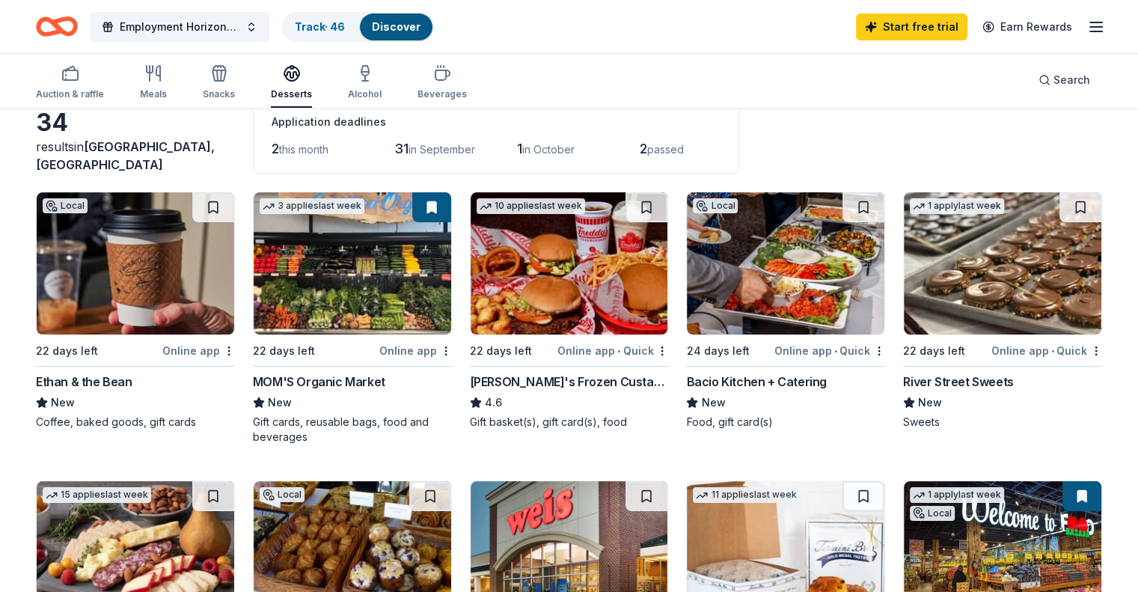
scroll to position [75, 0]
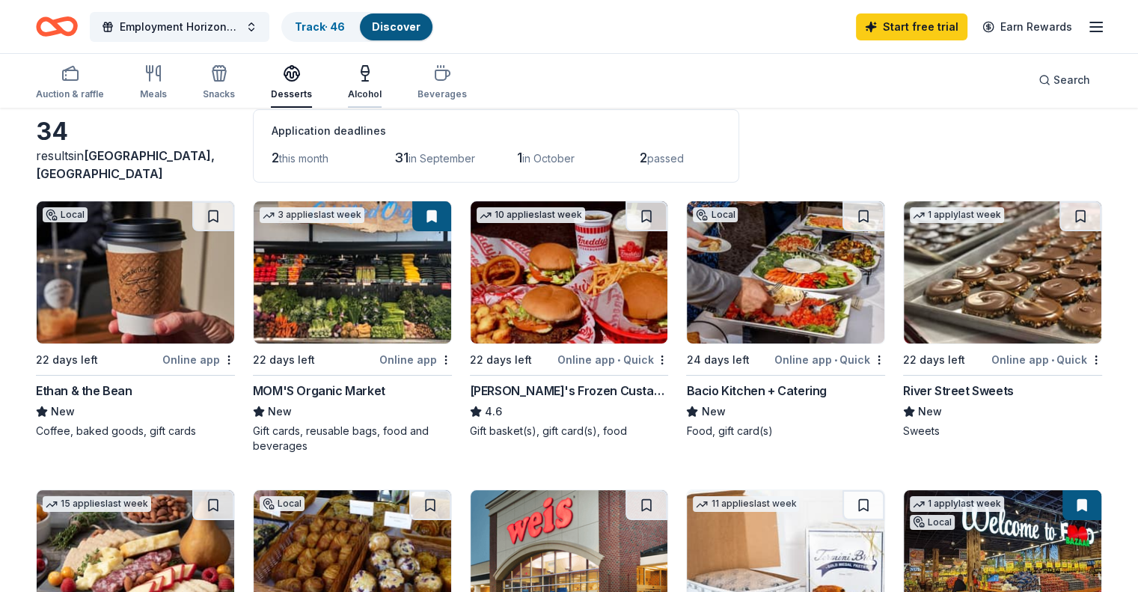
click at [374, 79] on icon "button" at bounding box center [365, 73] width 18 height 18
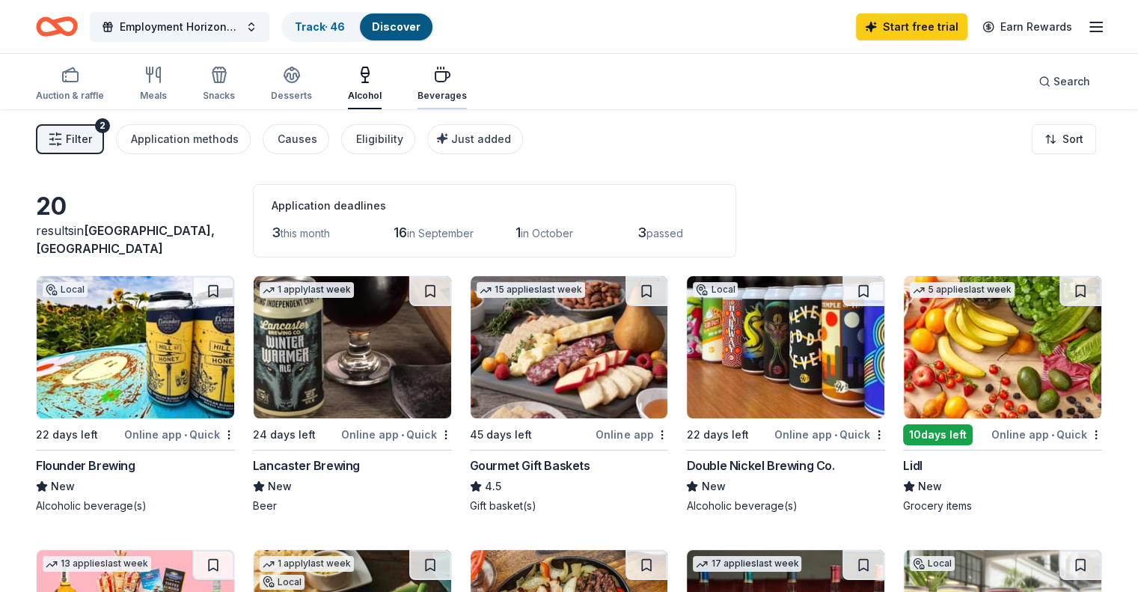
click at [467, 89] on div "Beverages" at bounding box center [442, 84] width 49 height 36
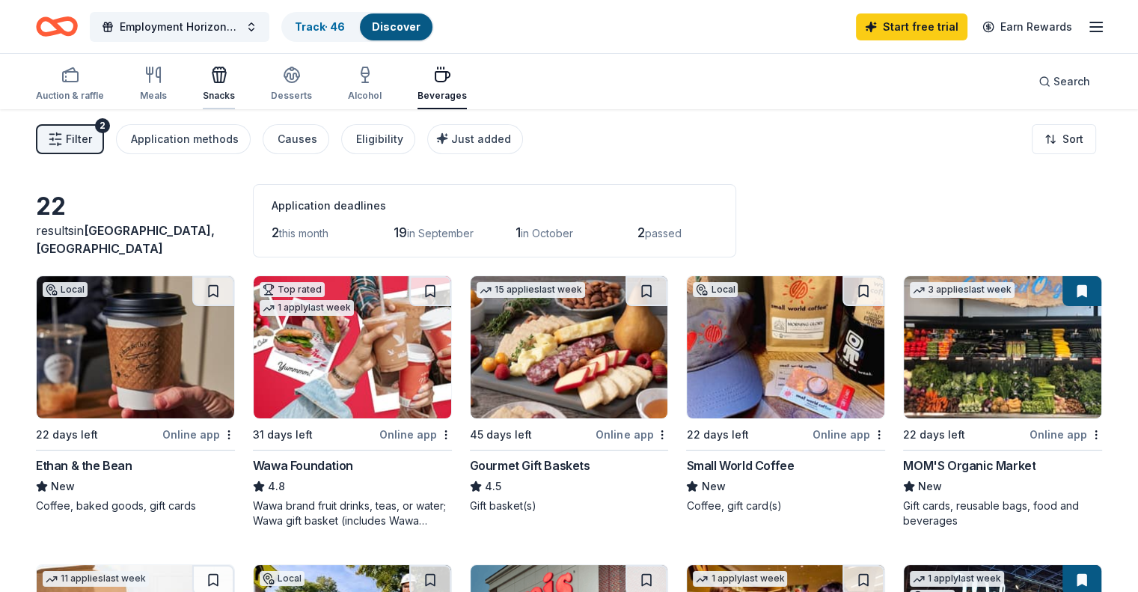
click at [222, 81] on icon "button" at bounding box center [221, 77] width 1 height 10
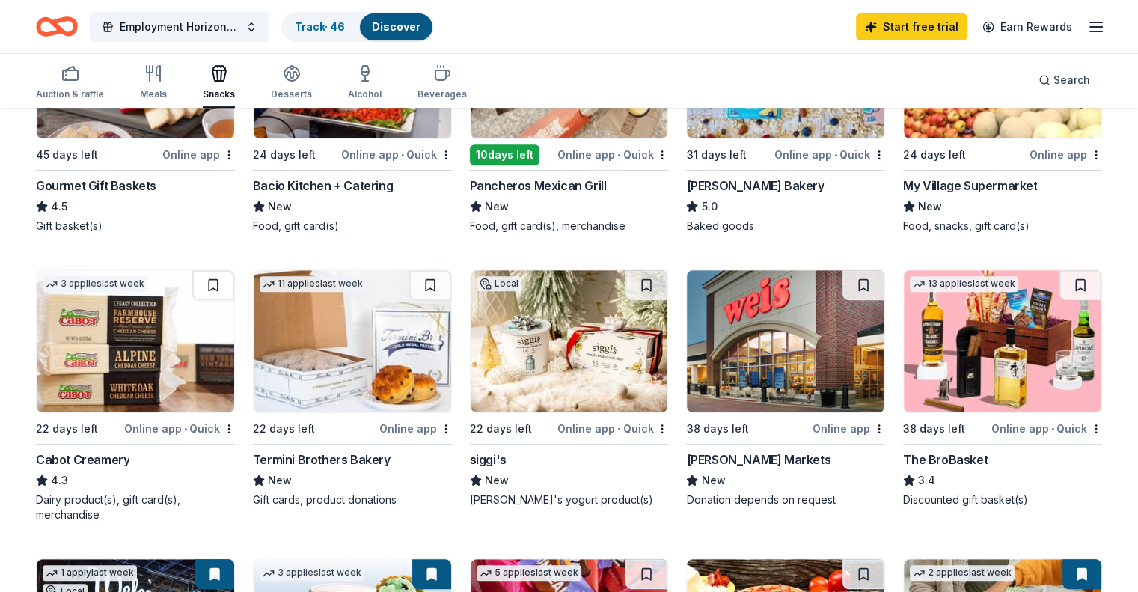
scroll to position [374, 0]
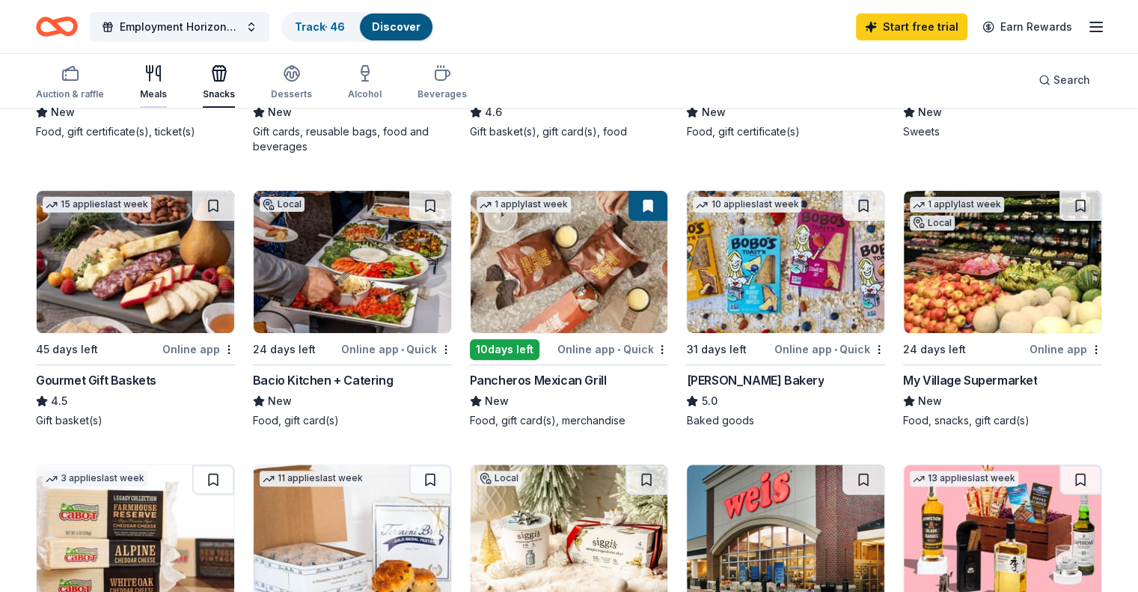
click at [167, 84] on div "Meals" at bounding box center [153, 82] width 27 height 36
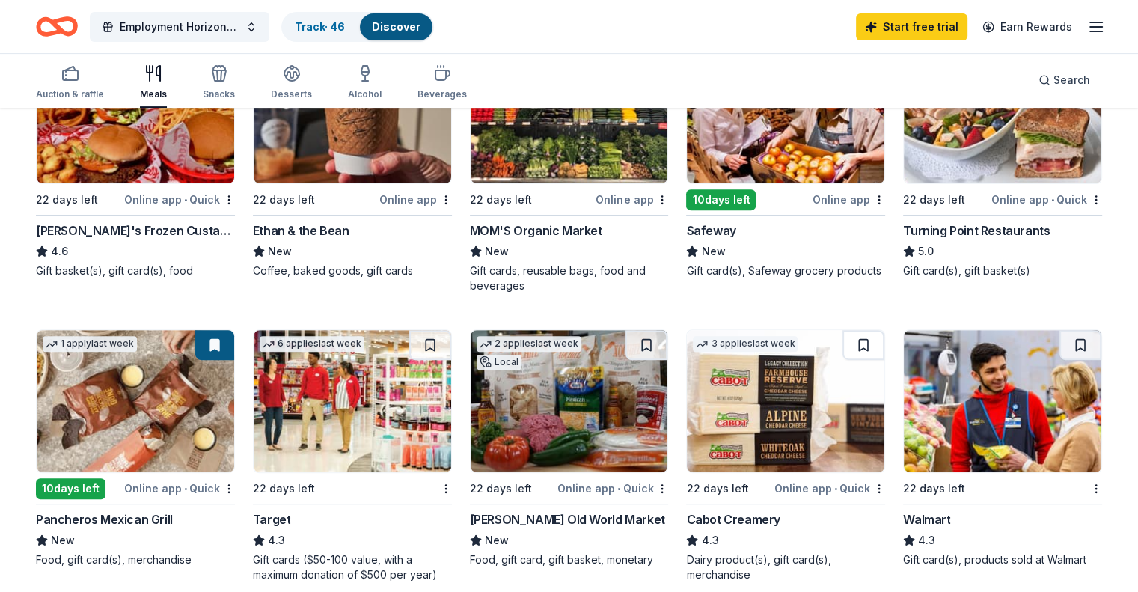
scroll to position [225, 0]
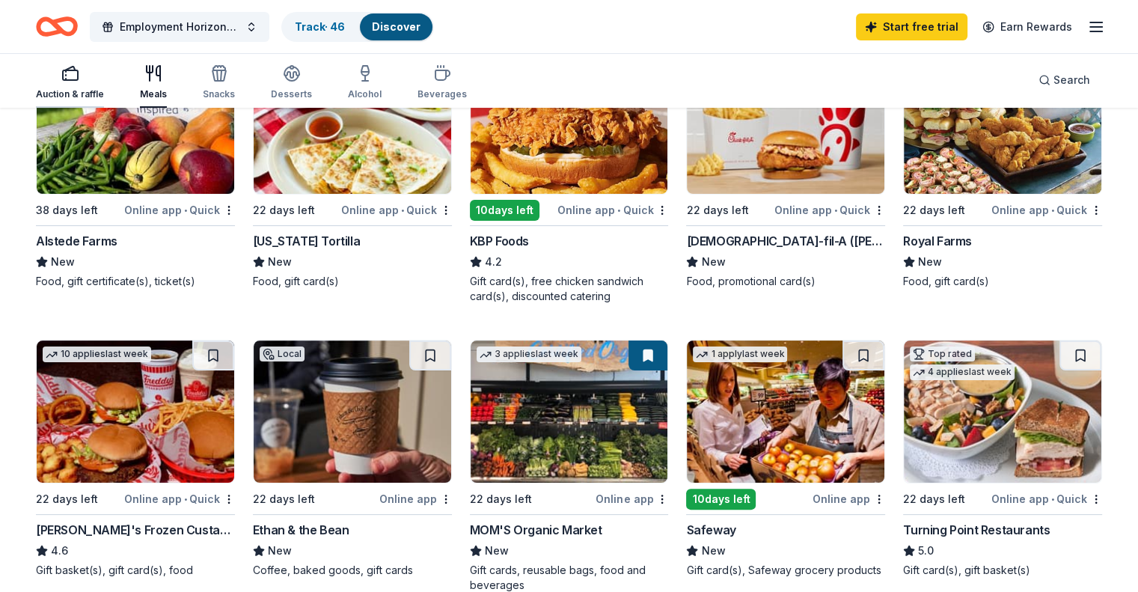
click at [104, 74] on div "button" at bounding box center [70, 73] width 68 height 18
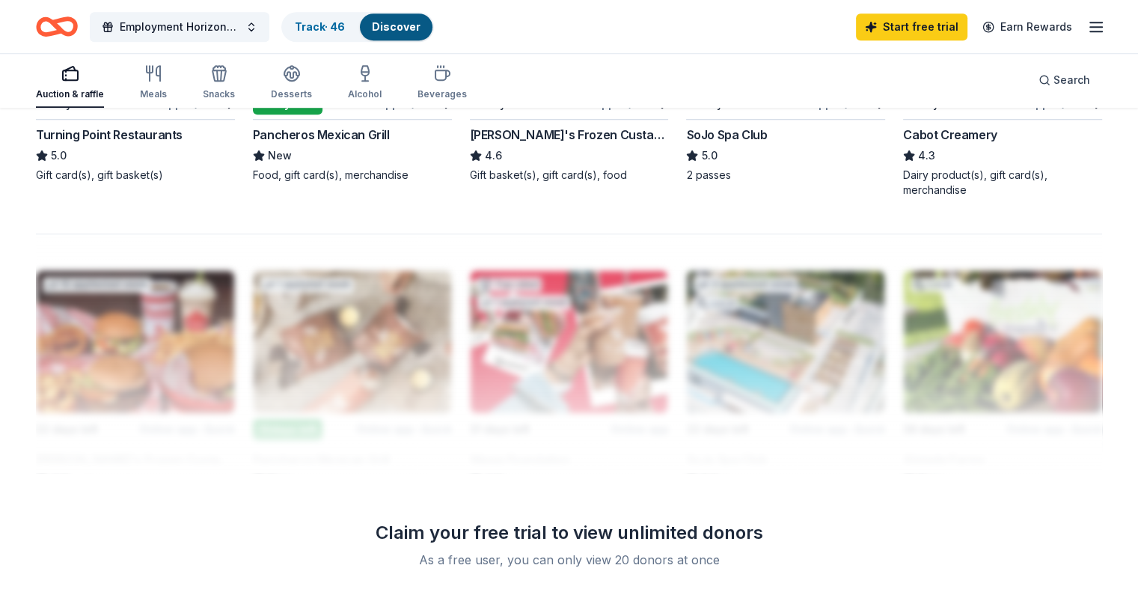
scroll to position [1347, 0]
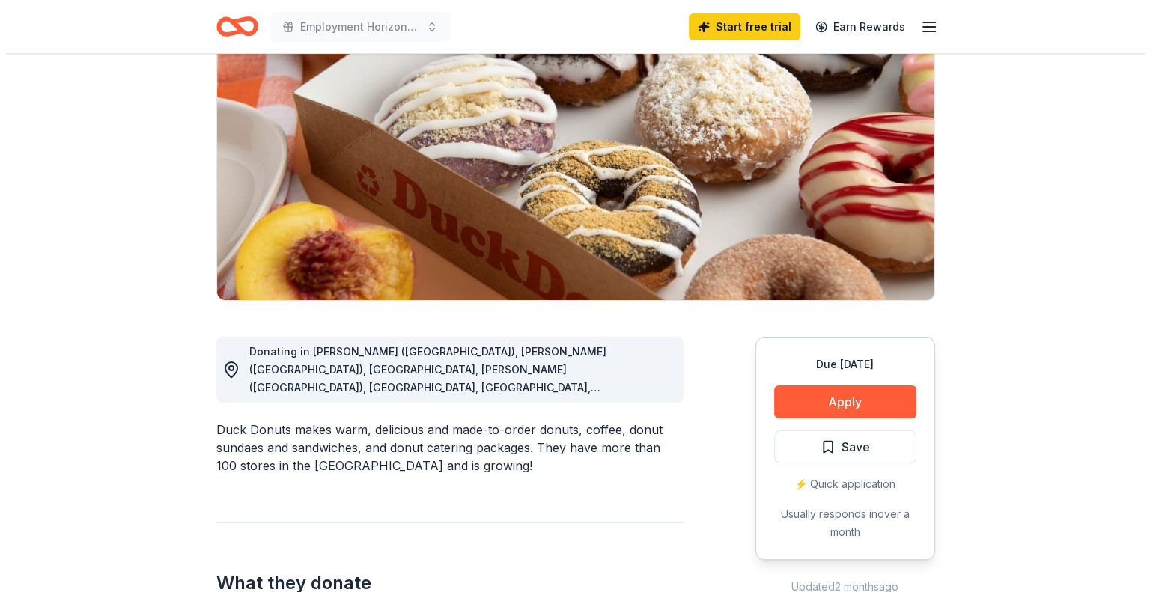
scroll to position [225, 0]
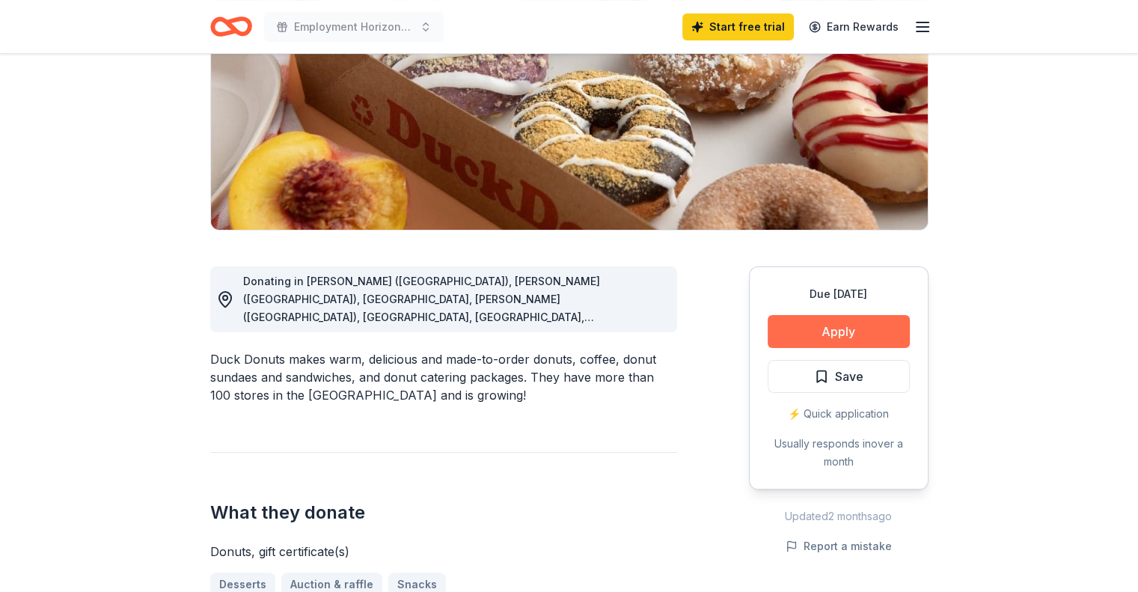
click at [816, 335] on button "Apply" at bounding box center [839, 331] width 142 height 33
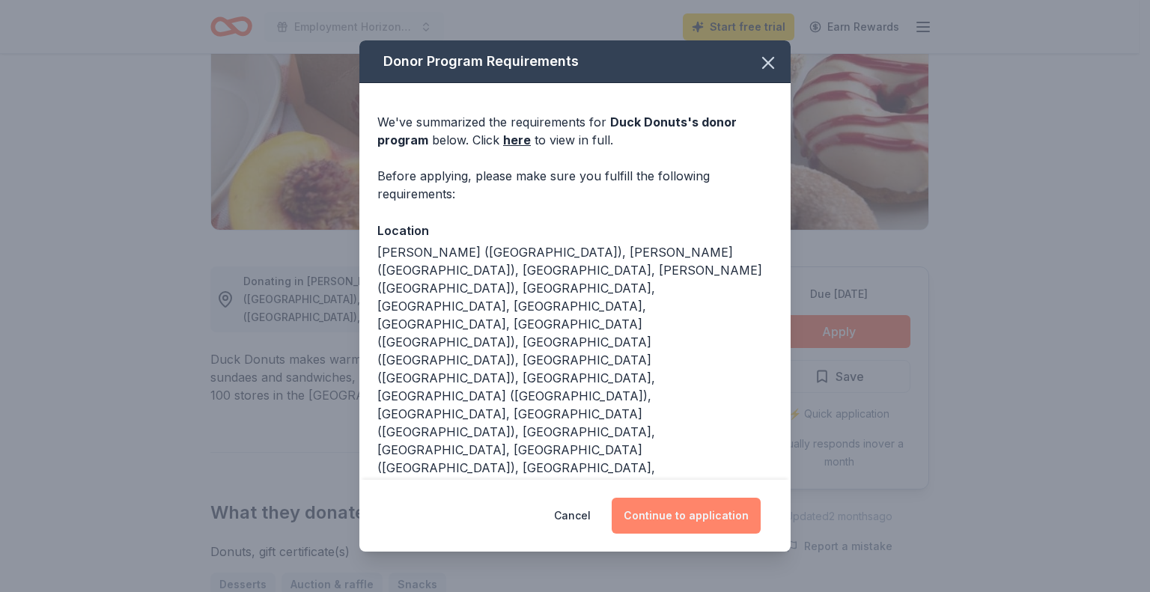
click at [708, 498] on button "Continue to application" at bounding box center [685, 516] width 149 height 36
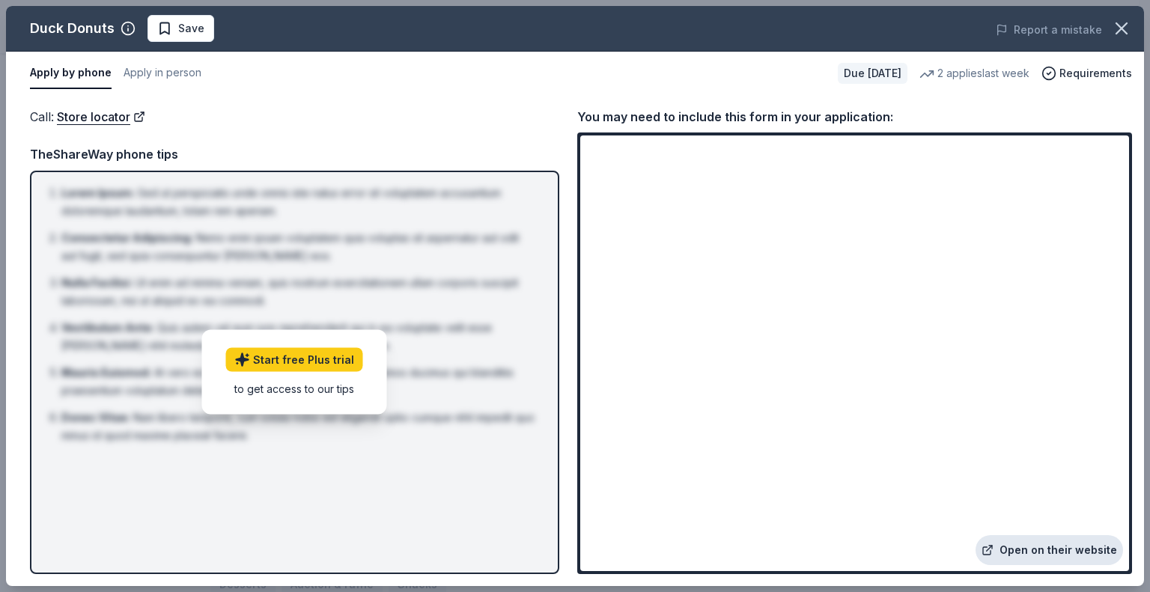
click at [1029, 552] on link "Open on their website" at bounding box center [1048, 550] width 147 height 30
